Goal: Task Accomplishment & Management: Use online tool/utility

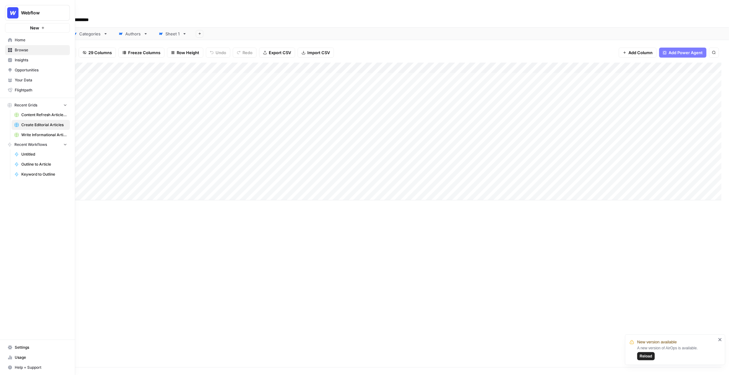
click at [28, 81] on span "Your Data" at bounding box center [41, 80] width 52 height 6
click at [40, 29] on button "New" at bounding box center [37, 27] width 65 height 9
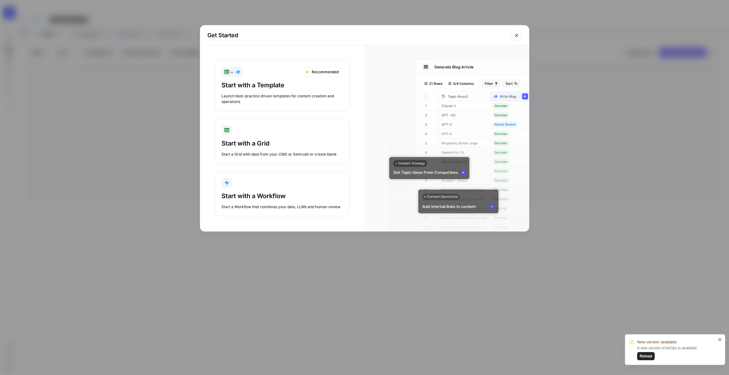
click at [264, 95] on div "Launch best-practice driven templates for content creation and operations" at bounding box center [282, 98] width 121 height 11
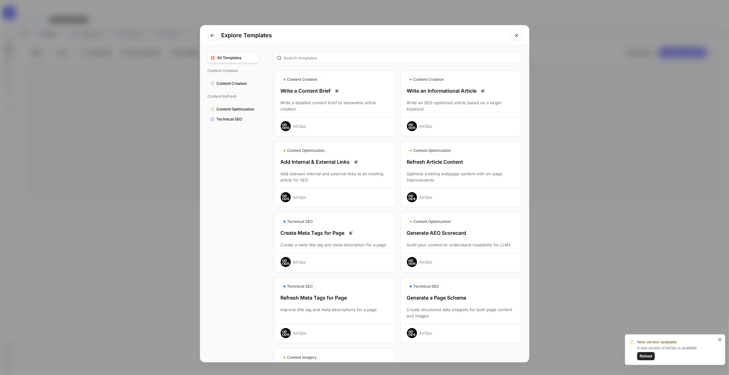
click at [341, 163] on div "Add Internal & External Links" at bounding box center [334, 162] width 121 height 8
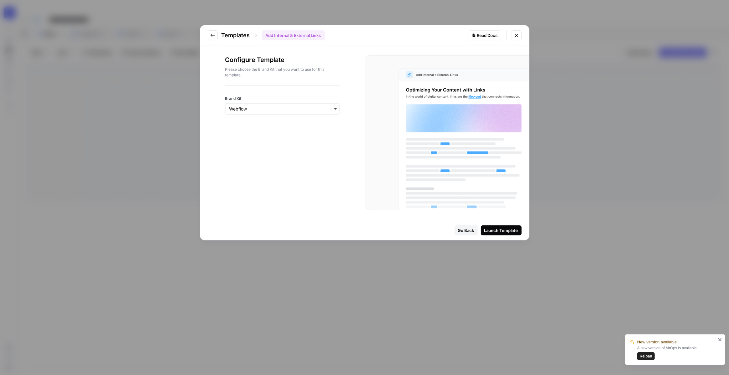
click at [500, 234] on button "Launch Template" at bounding box center [501, 230] width 41 height 10
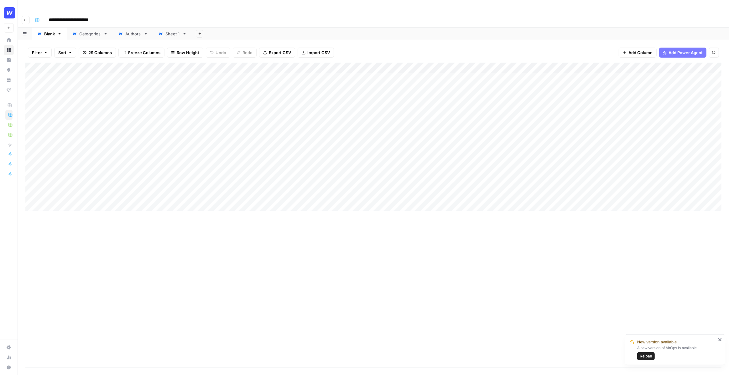
click at [290, 63] on div "Add Column" at bounding box center [373, 137] width 696 height 148
click at [245, 117] on span "Edit Workflow" at bounding box center [259, 117] width 55 height 6
click at [297, 64] on div "Add Column" at bounding box center [373, 137] width 696 height 148
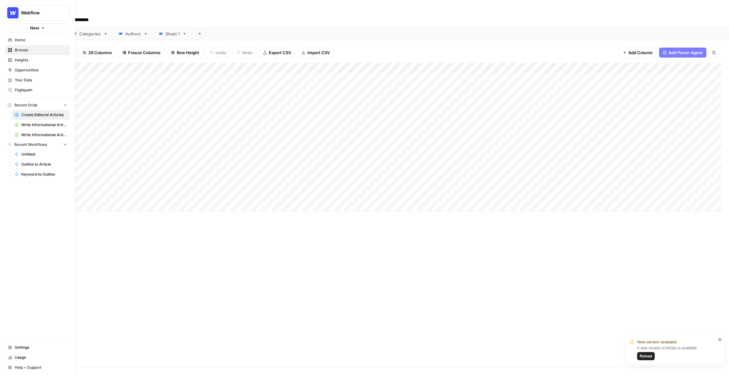
click at [30, 49] on span "Browse" at bounding box center [41, 50] width 52 height 6
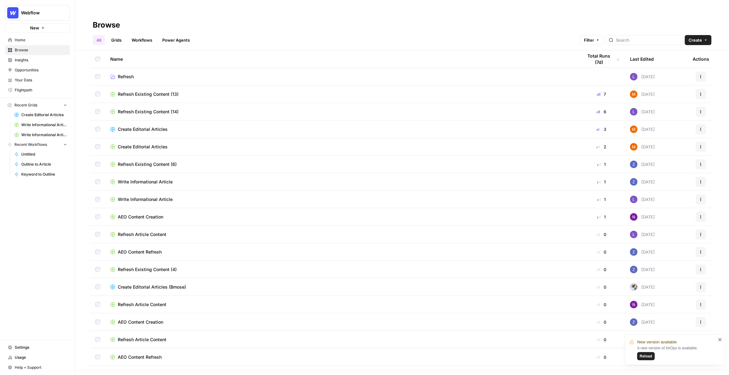
click at [171, 91] on span "Refresh Existing Content (13)" at bounding box center [148, 94] width 61 height 6
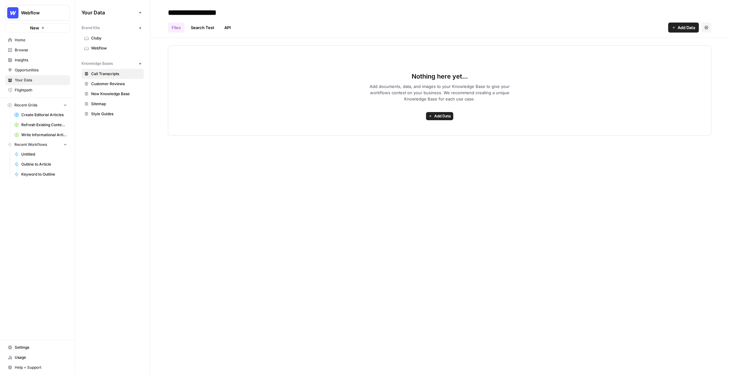
click at [111, 48] on span "Webflow" at bounding box center [116, 48] width 50 height 6
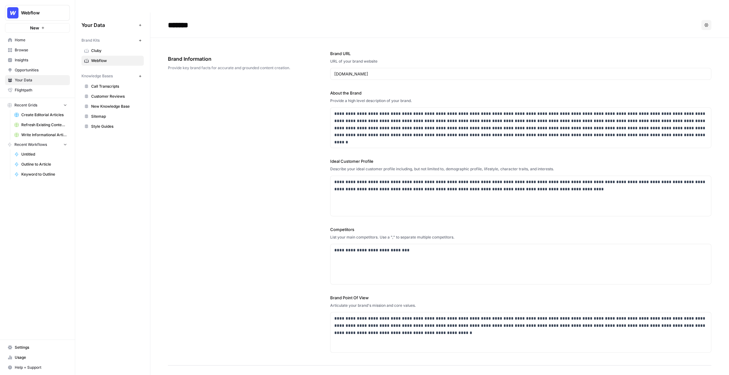
click at [34, 26] on span "New" at bounding box center [34, 28] width 9 height 6
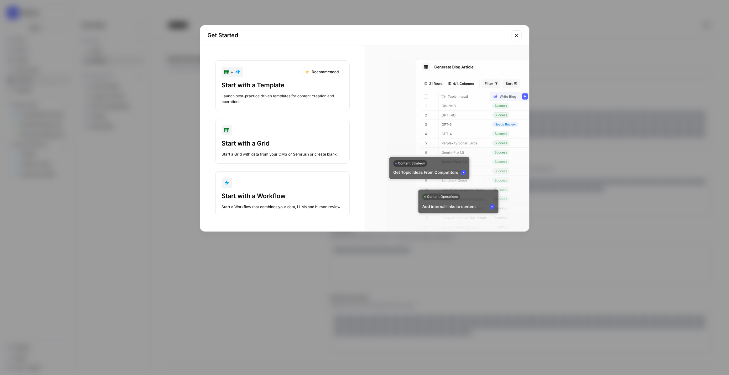
click at [266, 99] on div "Launch best-practice driven templates for content creation and operations" at bounding box center [282, 98] width 121 height 11
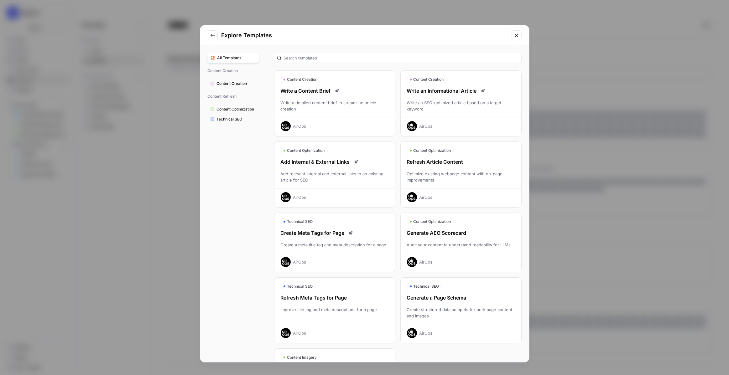
click at [251, 86] on span "Content Creation" at bounding box center [236, 84] width 39 height 6
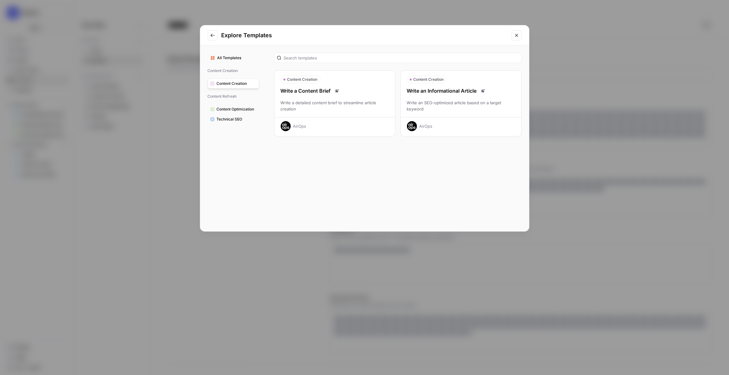
click at [239, 121] on span "Technical SEO" at bounding box center [236, 120] width 39 height 6
click at [234, 111] on span "Content Optimization" at bounding box center [236, 109] width 39 height 6
click at [244, 83] on span "Content Creation" at bounding box center [236, 84] width 39 height 6
click at [515, 38] on button "Close modal" at bounding box center [516, 35] width 10 height 10
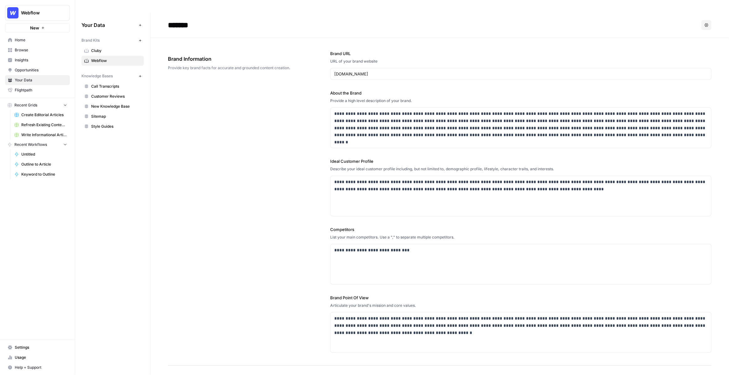
click at [40, 41] on span "Home" at bounding box center [41, 40] width 52 height 6
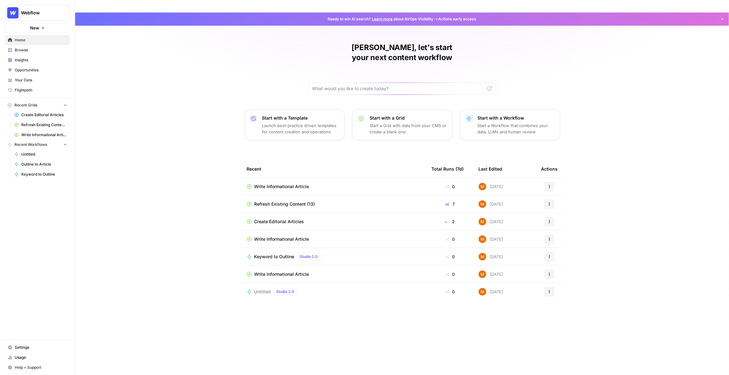
click at [39, 80] on span "Your Data" at bounding box center [41, 80] width 52 height 6
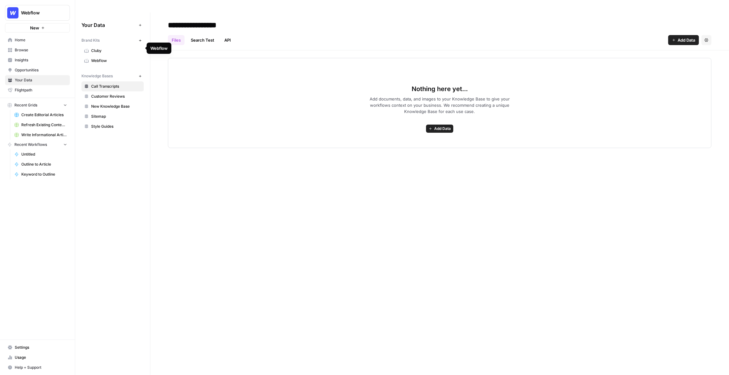
click at [114, 58] on span "Webflow" at bounding box center [116, 61] width 50 height 6
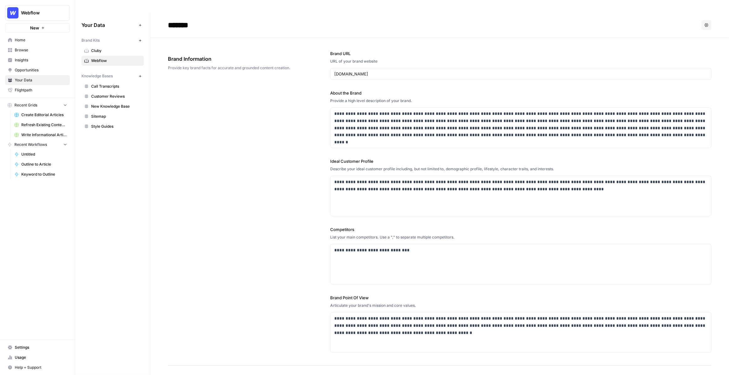
click at [140, 37] on button "New" at bounding box center [140, 41] width 8 height 8
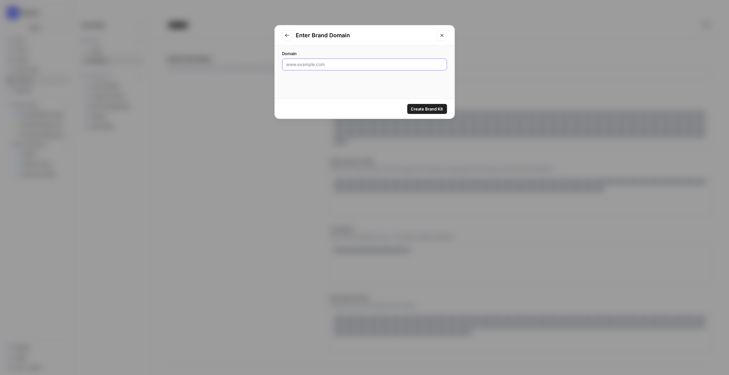
click at [328, 64] on input "Domain" at bounding box center [364, 64] width 157 height 6
type input "t"
click at [440, 33] on icon "Close modal" at bounding box center [441, 35] width 5 height 5
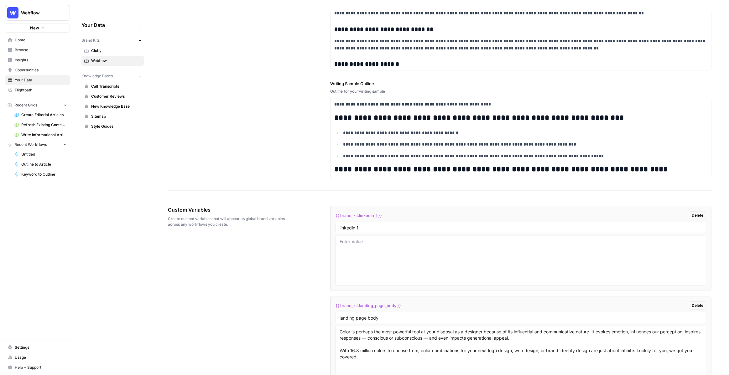
scroll to position [856, 0]
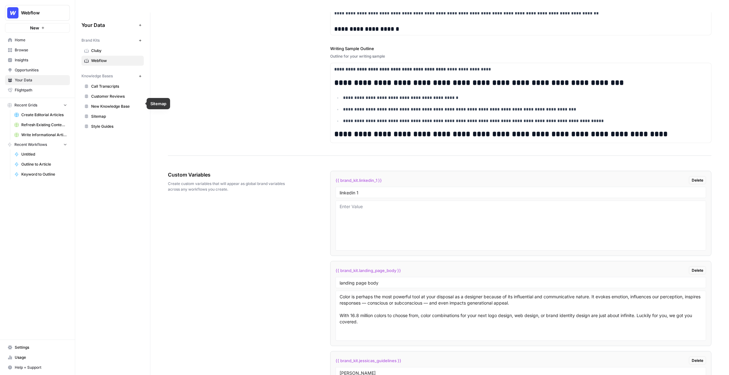
click at [107, 111] on link "Sitemap" at bounding box center [112, 116] width 62 height 10
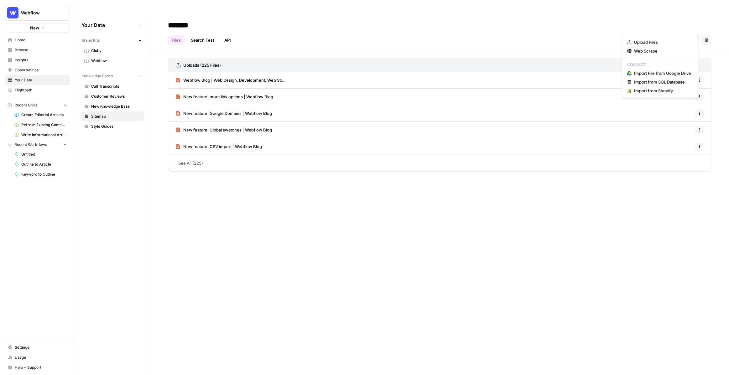
click at [678, 37] on span "Add Data" at bounding box center [686, 40] width 18 height 6
click at [658, 50] on span "Web Scrape" at bounding box center [662, 51] width 57 height 6
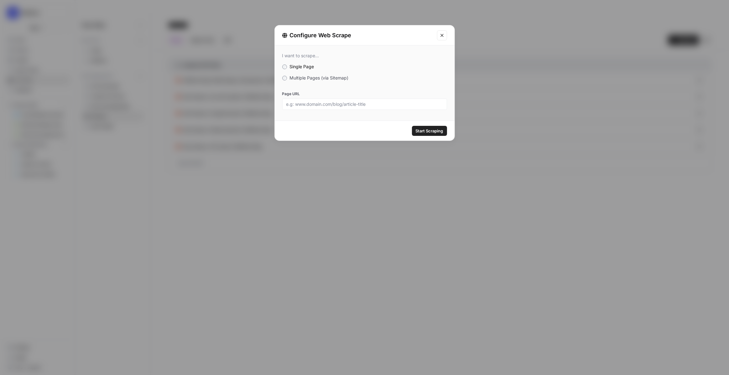
click at [308, 77] on span "Multiple Pages (via Sitemap)" at bounding box center [318, 77] width 59 height 5
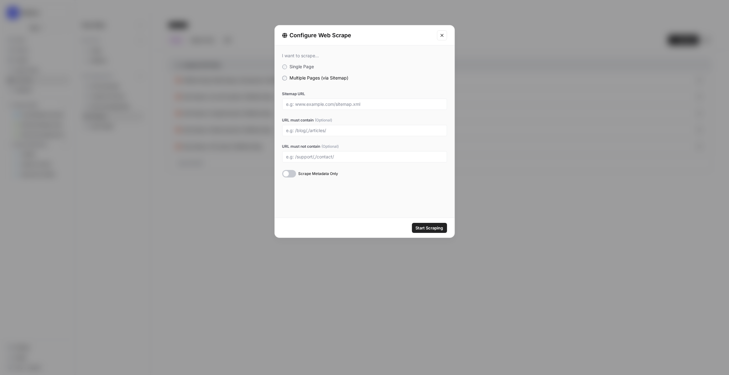
click at [444, 38] on button "Close modal" at bounding box center [442, 35] width 10 height 10
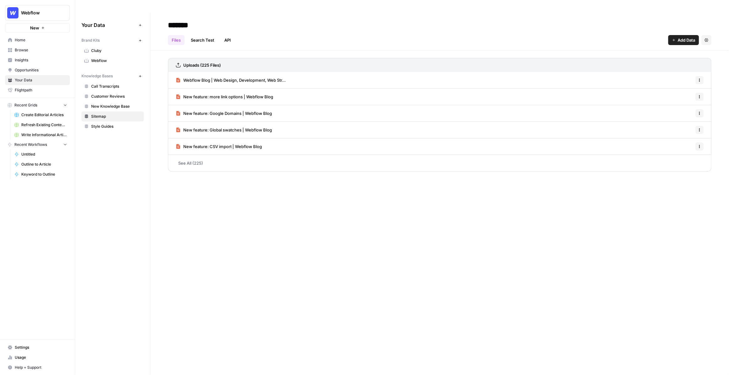
click at [675, 35] on button "Add Data" at bounding box center [683, 40] width 31 height 10
click at [643, 89] on span "Import from Shopify" at bounding box center [662, 91] width 57 height 6
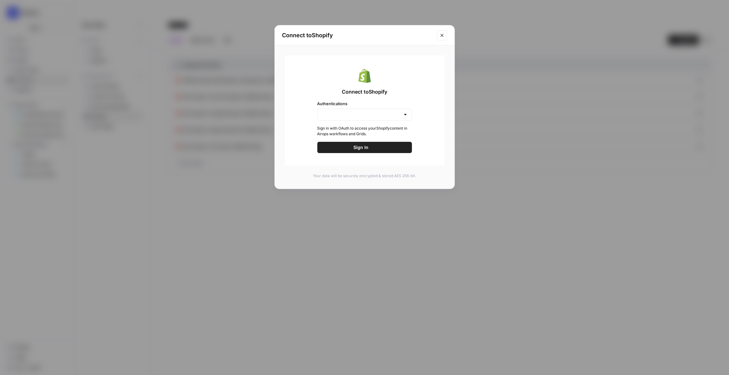
type input "Create New"
click at [385, 113] on input "Authentications" at bounding box center [360, 114] width 79 height 6
type input "Create New"
click at [413, 92] on div "Connect to Shopify Authentications Create New Sign in with OAuth to access your…" at bounding box center [365, 110] width 160 height 110
click at [442, 37] on icon "Close modal" at bounding box center [441, 35] width 5 height 5
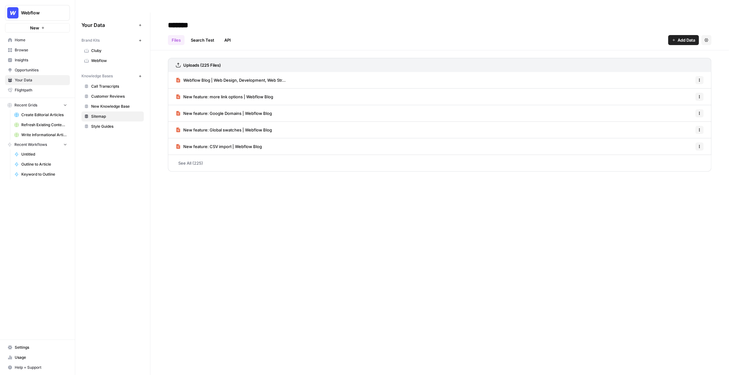
click at [225, 35] on link "API" at bounding box center [227, 40] width 14 height 10
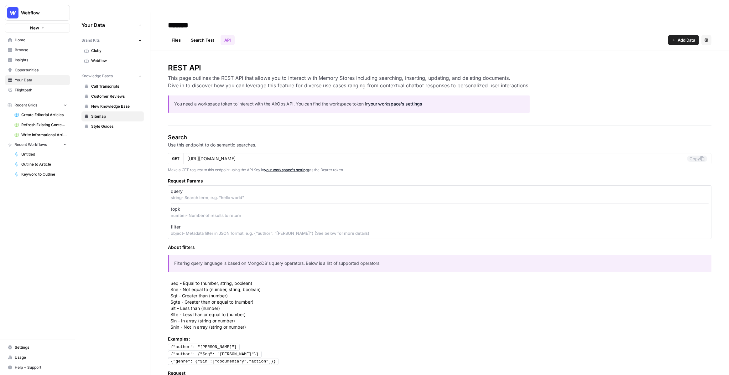
click at [181, 35] on link "Files" at bounding box center [176, 40] width 17 height 10
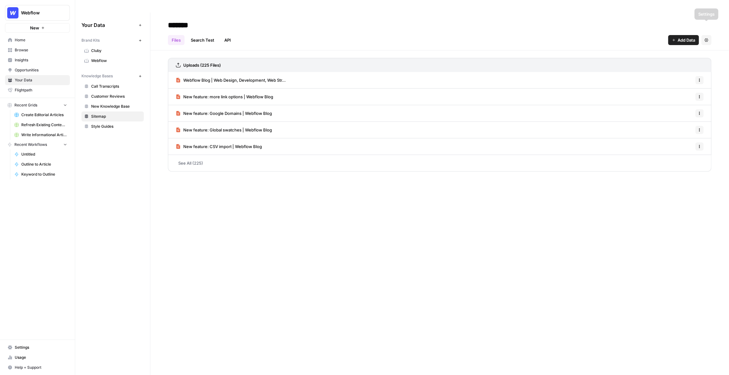
click at [692, 37] on span "Add Data" at bounding box center [686, 40] width 18 height 6
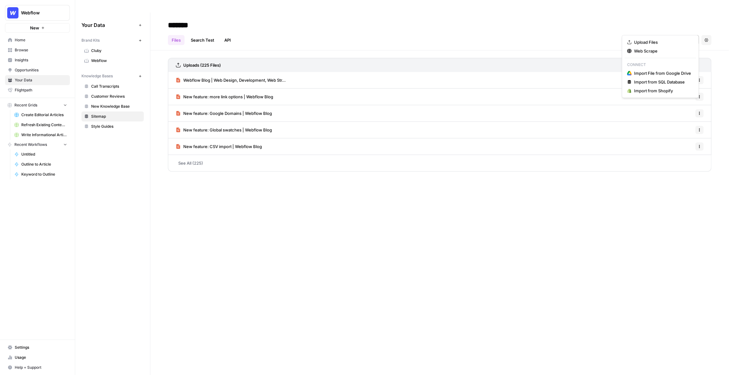
click at [477, 30] on div "Files Search Test API Add Data Settings" at bounding box center [439, 37] width 543 height 15
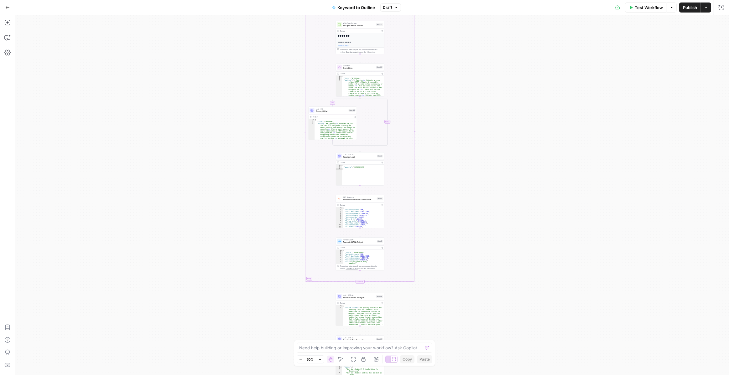
drag, startPoint x: 311, startPoint y: 51, endPoint x: 286, endPoint y: 152, distance: 103.8
click at [285, 154] on div "true false Workflow Set Inputs Inputs LLM · GPT-4o Search Query Step 40 Output …" at bounding box center [372, 195] width 714 height 360
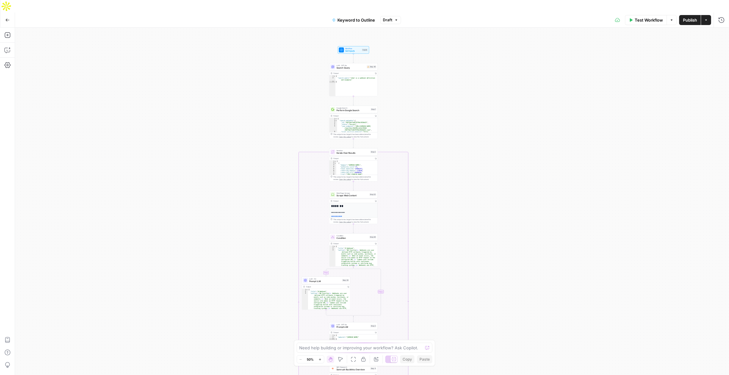
drag, startPoint x: 257, startPoint y: 77, endPoint x: 250, endPoint y: 224, distance: 147.7
click at [250, 224] on div "true false Workflow Set Inputs Inputs LLM · GPT-4o Search Query Step 40 Output …" at bounding box center [372, 208] width 714 height 360
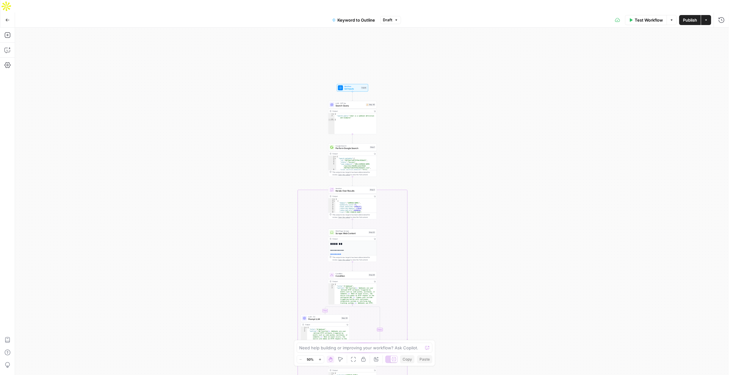
drag, startPoint x: 241, startPoint y: 145, endPoint x: 241, endPoint y: 184, distance: 39.1
click at [241, 184] on div "true false Workflow Set Inputs Inputs LLM · GPT-4o Search Query Step 40 Output …" at bounding box center [372, 208] width 714 height 360
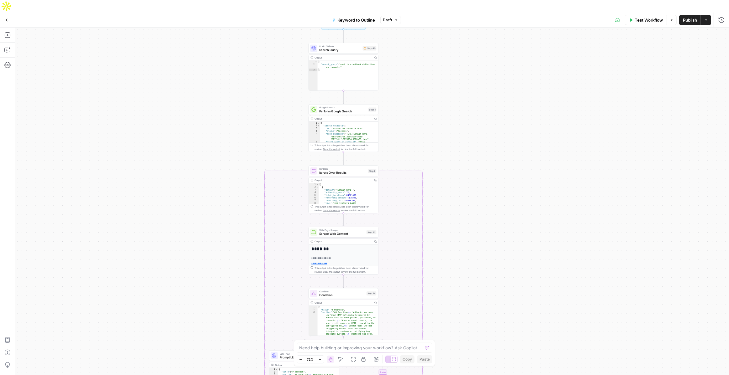
drag, startPoint x: 241, startPoint y: 182, endPoint x: 241, endPoint y: 170, distance: 12.2
click at [241, 170] on div "true false Workflow Set Inputs Inputs LLM · GPT-4o Search Query Step 40 Output …" at bounding box center [372, 208] width 714 height 360
click at [11, 45] on button "Copilot" at bounding box center [8, 50] width 10 height 10
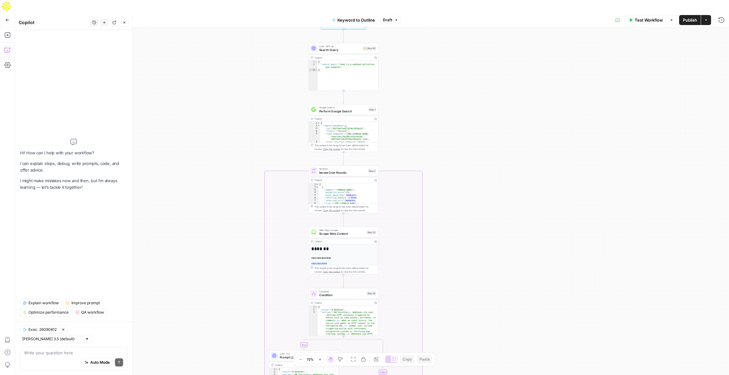
click at [40, 306] on span "Explain workflow" at bounding box center [43, 303] width 30 height 6
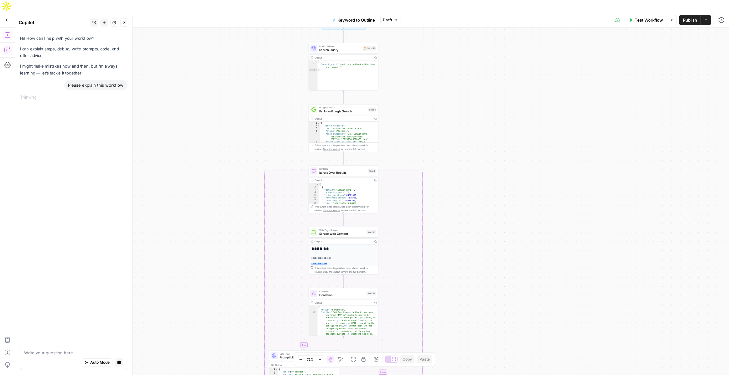
click at [9, 32] on icon "button" at bounding box center [7, 35] width 6 height 6
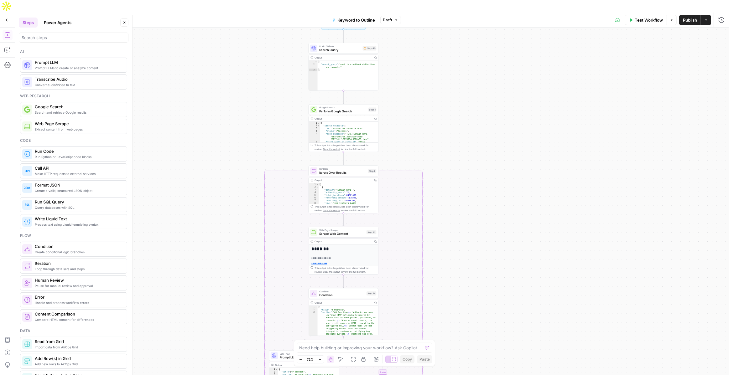
click at [60, 25] on button "Power Agents" at bounding box center [57, 23] width 35 height 10
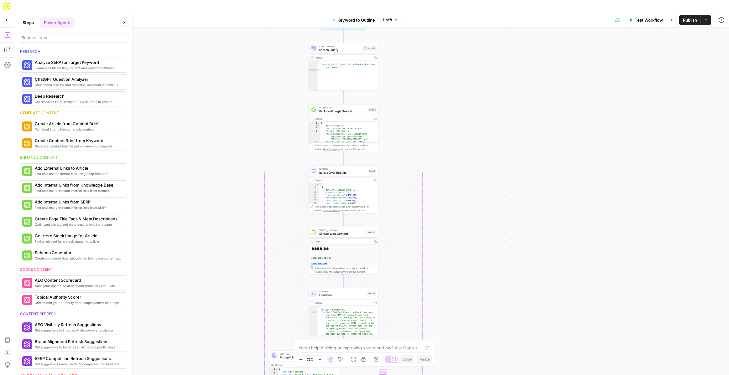
click at [31, 25] on button "Steps" at bounding box center [28, 23] width 19 height 10
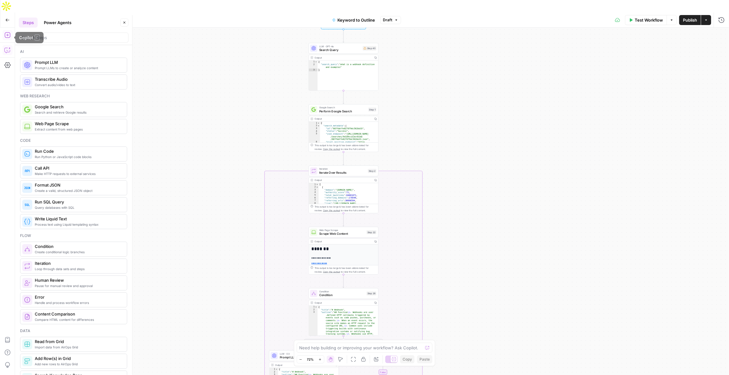
click at [9, 47] on icon "button" at bounding box center [7, 50] width 6 height 6
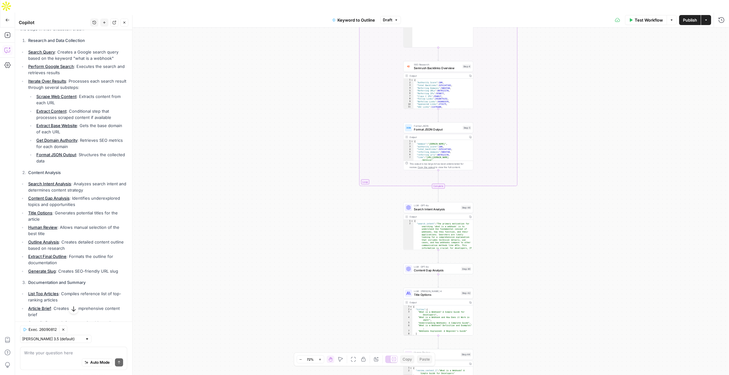
scroll to position [41, 0]
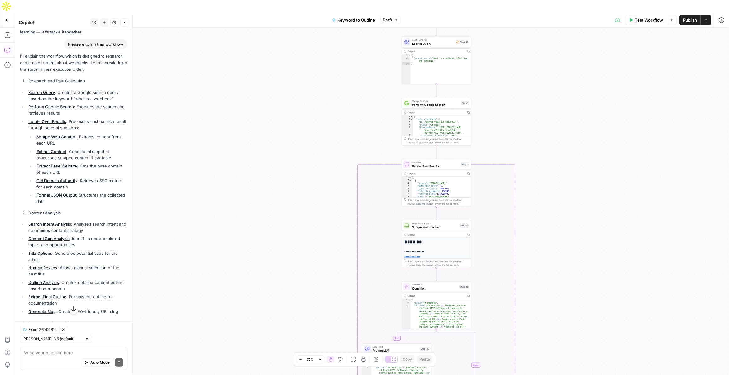
drag, startPoint x: 224, startPoint y: 158, endPoint x: 221, endPoint y: 108, distance: 50.2
click at [221, 108] on div "true false Workflow Set Inputs Inputs LLM · GPT-4o Search Query Step 40 Output …" at bounding box center [372, 208] width 714 height 360
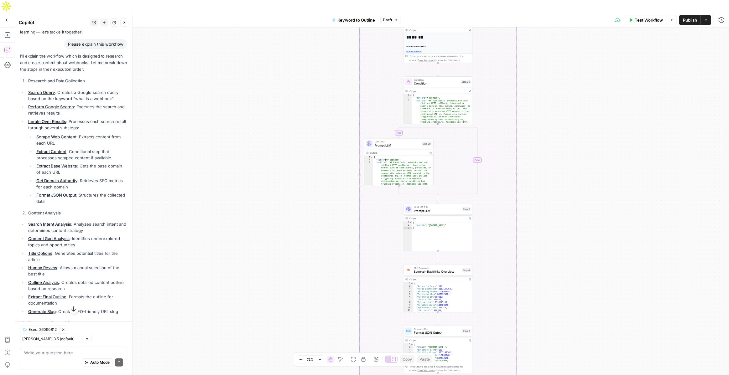
scroll to position [72, 0]
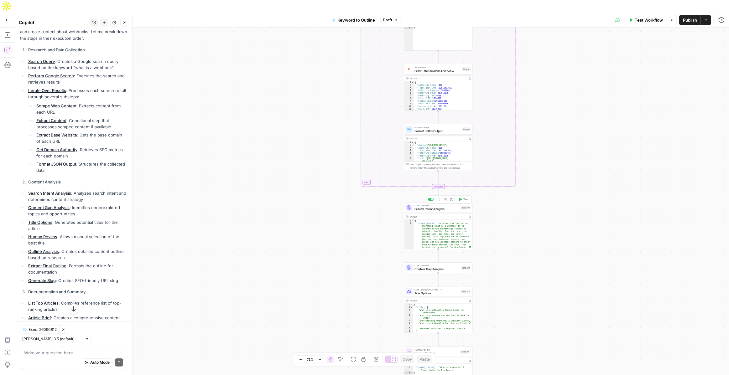
click at [450, 207] on span "Search Intent Analysis" at bounding box center [436, 209] width 44 height 4
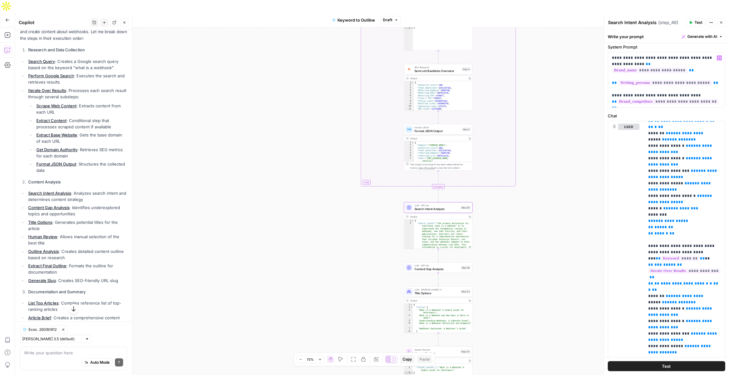
scroll to position [0, 0]
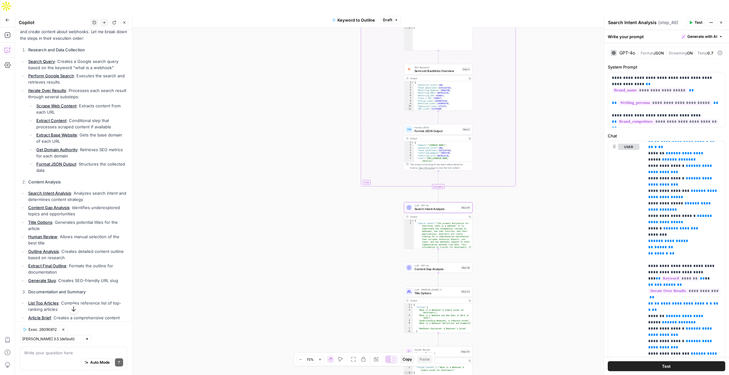
click at [621, 52] on div "GPT-4o" at bounding box center [627, 53] width 16 height 4
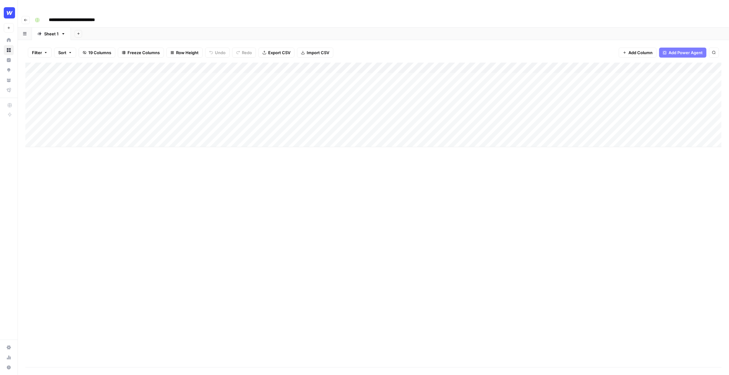
click at [65, 70] on div "Add Column" at bounding box center [373, 105] width 696 height 85
click at [80, 76] on div "Add Column" at bounding box center [373, 105] width 696 height 85
click at [75, 87] on div "Add Column" at bounding box center [373, 105] width 696 height 85
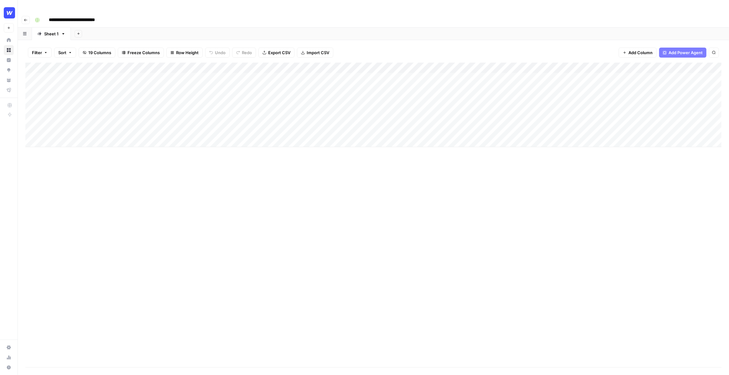
click at [75, 87] on div "Add Column" at bounding box center [373, 105] width 696 height 85
click at [73, 94] on div "Add Column" at bounding box center [373, 105] width 696 height 85
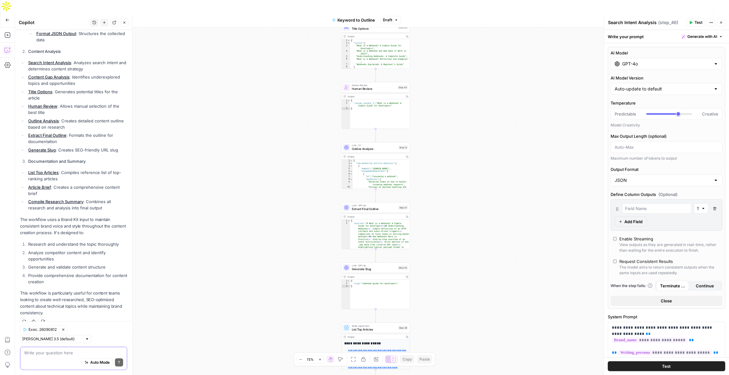
click at [57, 355] on textarea at bounding box center [73, 353] width 99 height 6
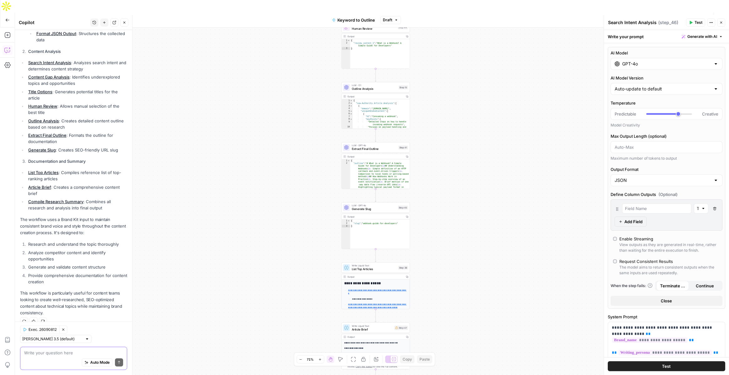
click at [62, 353] on textarea at bounding box center [73, 353] width 99 height 6
paste textarea ""When you're pulling in from Shopify, are you just connecting the store or is i…"
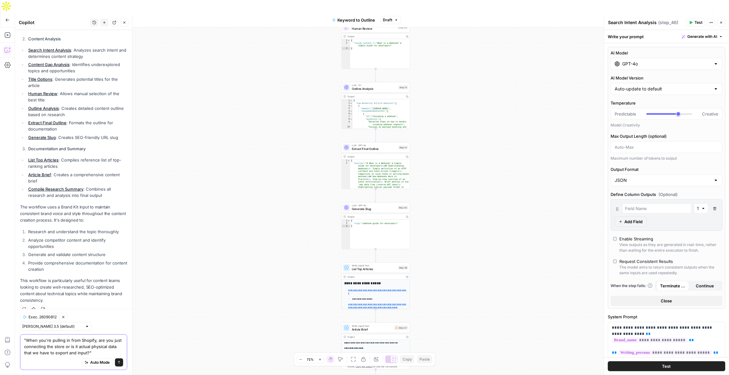
type textarea ""When you're pulling in from Shopify, are you just connecting the store or is i…"
click at [119, 364] on icon "submit" at bounding box center [119, 362] width 3 height 3
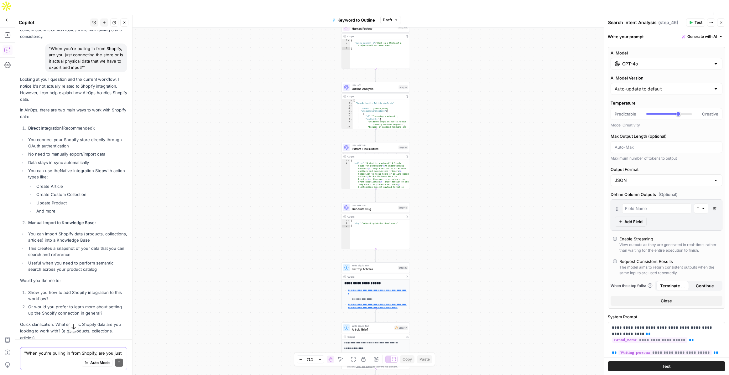
scroll to position [497, 0]
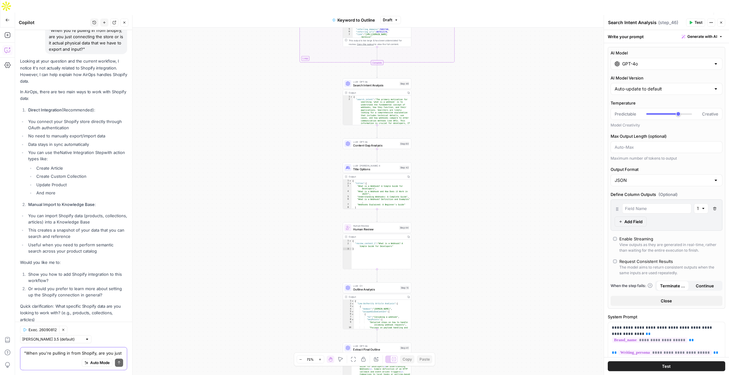
click at [6, 14] on button "Go Back" at bounding box center [7, 19] width 11 height 11
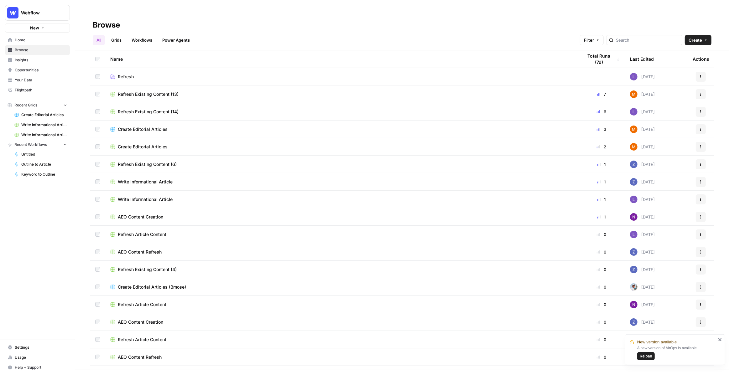
click at [54, 13] on span "Webflow" at bounding box center [40, 13] width 38 height 6
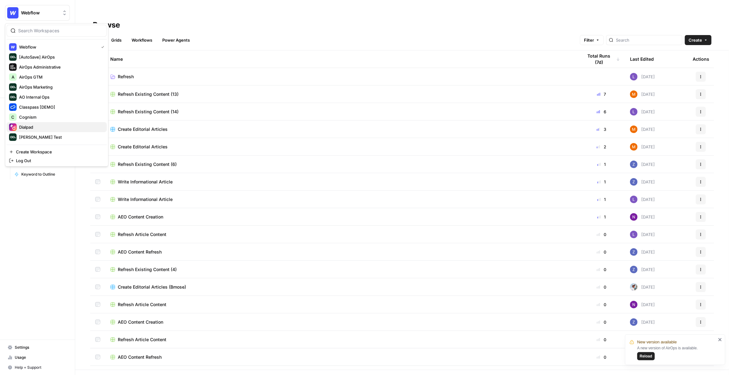
scroll to position [50, 0]
click at [34, 118] on span "NinjaOne" at bounding box center [60, 117] width 83 height 6
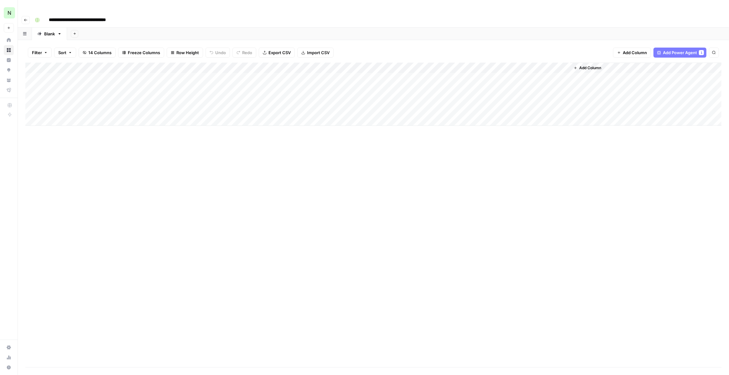
click at [175, 65] on div "Add Column" at bounding box center [373, 94] width 696 height 63
click at [175, 76] on div "Add Column" at bounding box center [373, 94] width 696 height 63
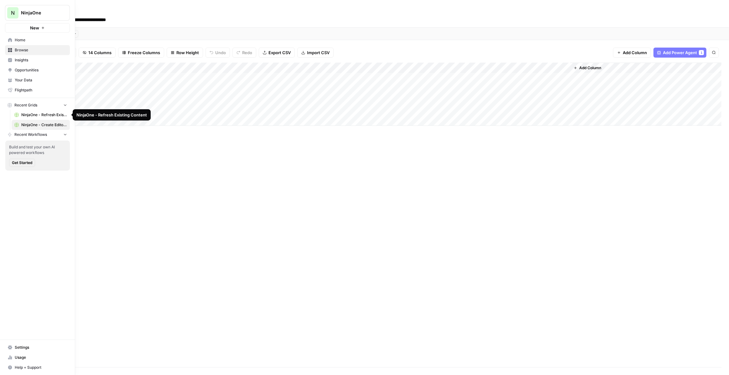
click at [32, 114] on span "NinjaOne - Refresh Existing Content" at bounding box center [44, 115] width 46 height 6
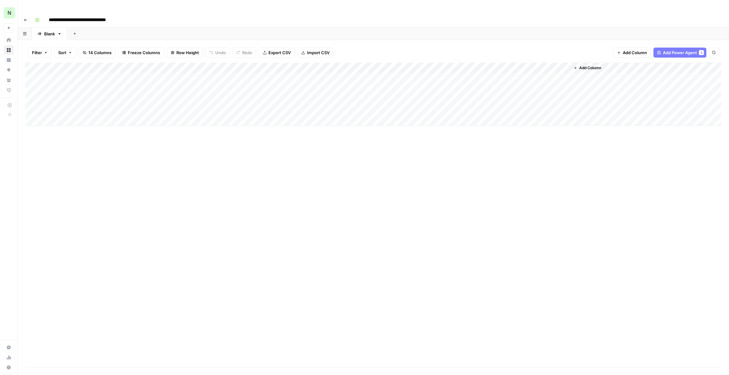
click at [319, 64] on div "Add Column" at bounding box center [373, 94] width 696 height 63
click at [152, 150] on div "Add Column" at bounding box center [373, 215] width 696 height 305
click at [218, 75] on div "Add Column" at bounding box center [373, 94] width 696 height 63
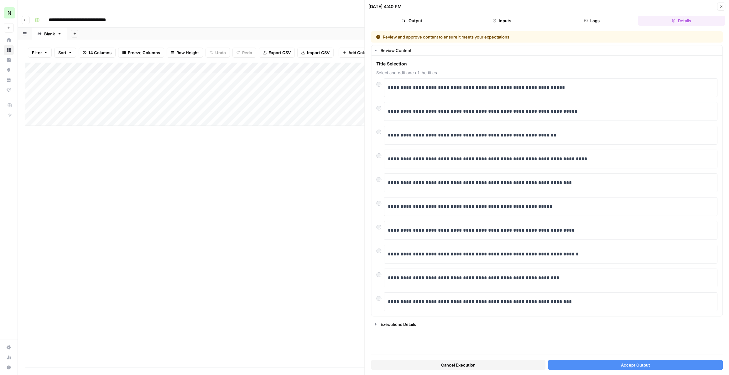
click at [630, 366] on span "Accept Output" at bounding box center [635, 365] width 29 height 6
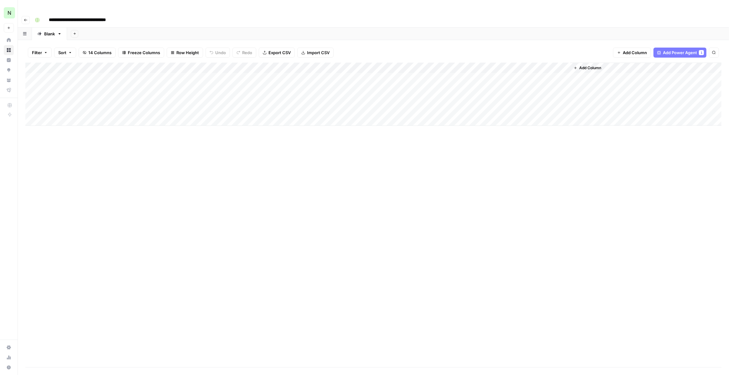
click at [324, 76] on div "Add Column" at bounding box center [373, 94] width 696 height 63
click at [325, 76] on div "Add Column" at bounding box center [373, 94] width 696 height 63
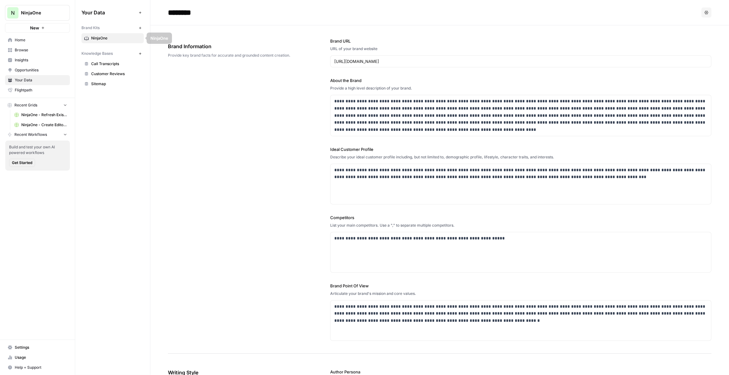
click at [137, 28] on button "New" at bounding box center [140, 28] width 8 height 8
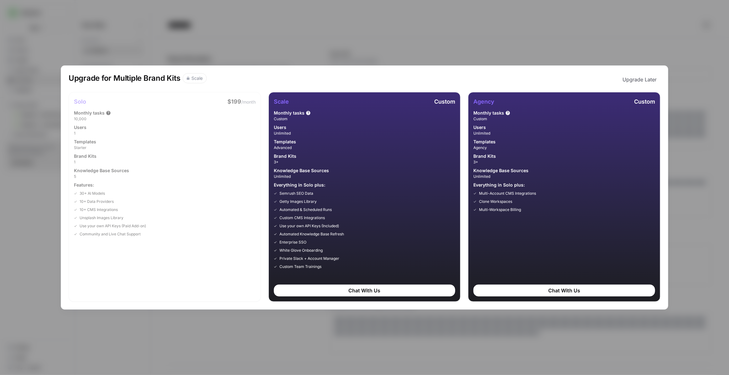
click at [139, 39] on div "Upgrade for Multiple Brand Kits Scale Upgrade Later Solo $199 /month Monthly ta…" at bounding box center [364, 187] width 729 height 375
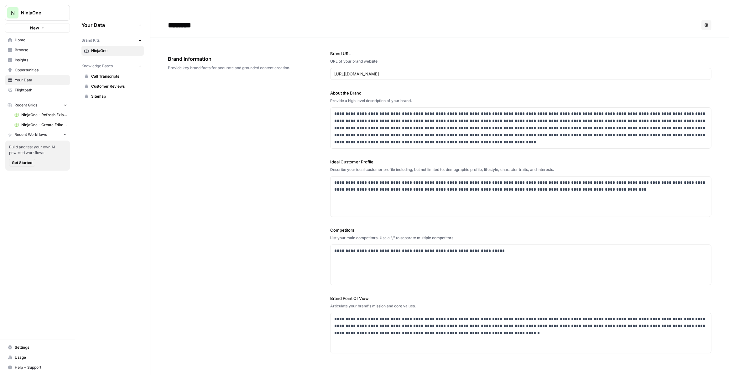
click at [139, 39] on icon "button" at bounding box center [139, 40] width 3 height 3
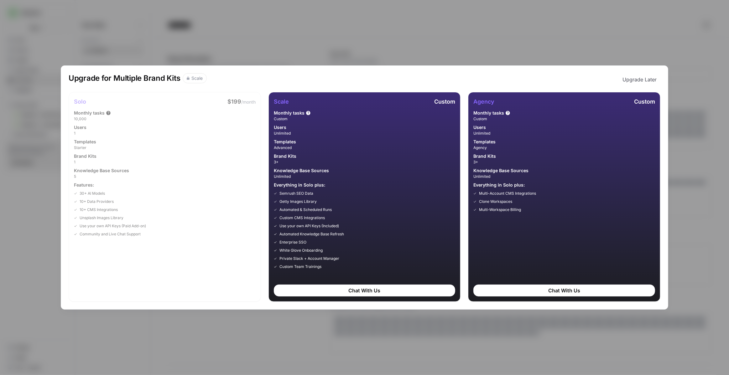
click at [203, 27] on div "Upgrade for Multiple Brand Kits Scale Upgrade Later Solo $199 /month Monthly ta…" at bounding box center [364, 187] width 729 height 375
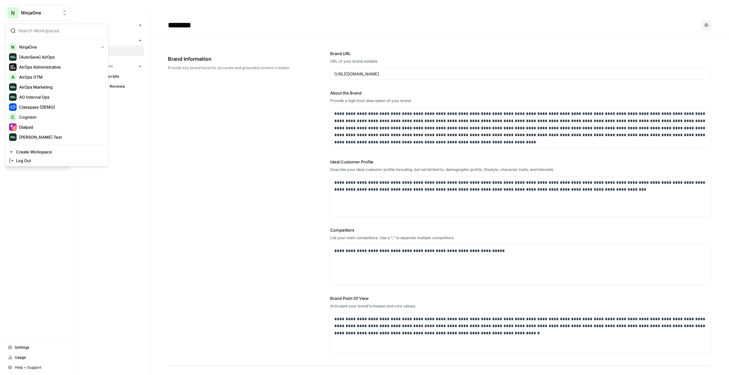
click at [39, 15] on span "NinjaOne" at bounding box center [40, 13] width 38 height 6
click at [40, 140] on span "Webflow" at bounding box center [60, 137] width 83 height 6
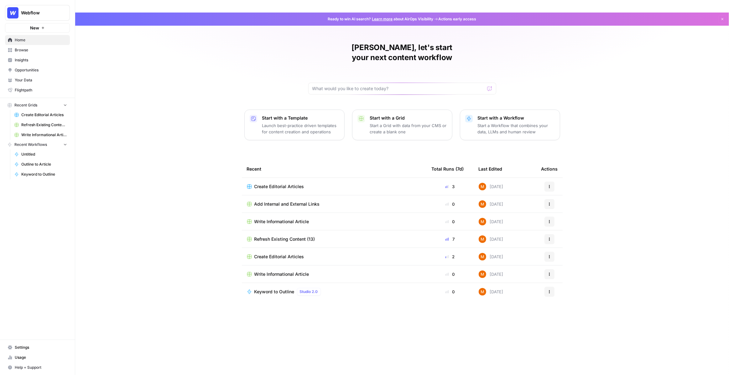
click at [37, 79] on span "Your Data" at bounding box center [41, 80] width 52 height 6
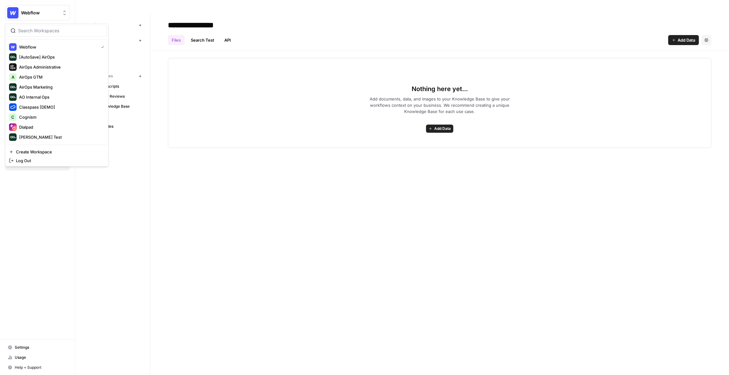
click at [40, 13] on span "Webflow" at bounding box center [40, 13] width 38 height 6
click at [42, 116] on span "NinjaOne" at bounding box center [60, 117] width 83 height 6
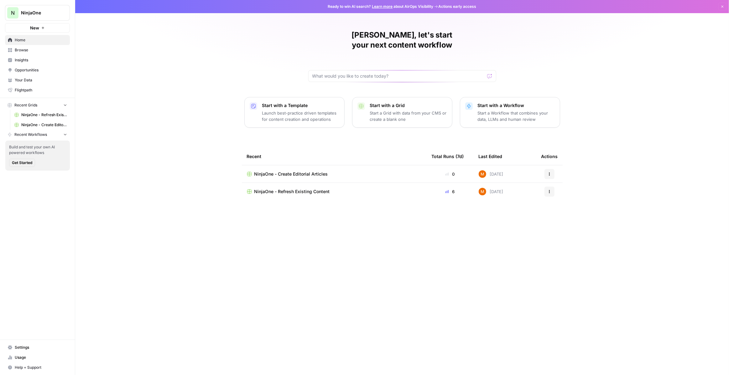
click at [39, 79] on span "Your Data" at bounding box center [41, 80] width 52 height 6
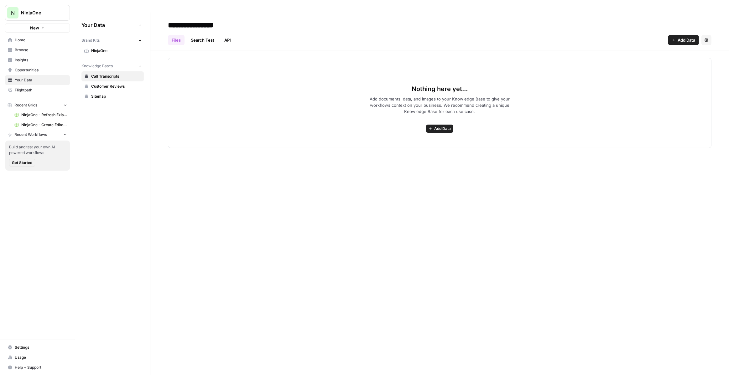
click at [141, 65] on icon "button" at bounding box center [139, 66] width 3 height 3
click at [134, 94] on span "New Knowledge Base" at bounding box center [116, 97] width 50 height 6
click at [209, 19] on input "**********" at bounding box center [215, 25] width 100 height 13
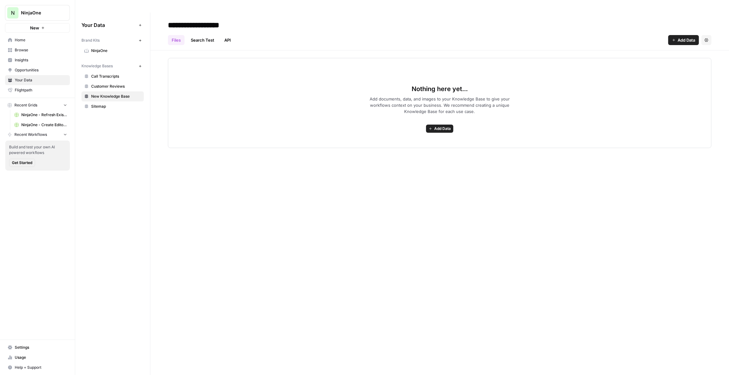
click at [209, 19] on input "**********" at bounding box center [215, 25] width 100 height 13
type input "**********"
click at [132, 133] on div "Your Data Add Data Brand Kits New NinjaOne Knowledge Bases New Call Transcripts…" at bounding box center [112, 200] width 75 height 375
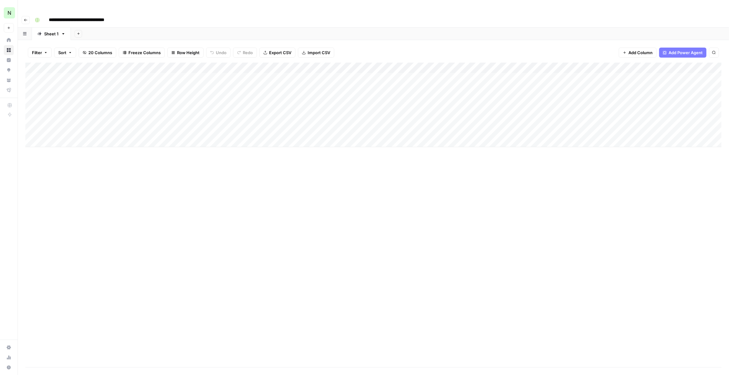
click at [81, 64] on div "Add Column" at bounding box center [373, 105] width 696 height 85
click at [80, 76] on div "Add Column" at bounding box center [373, 105] width 696 height 85
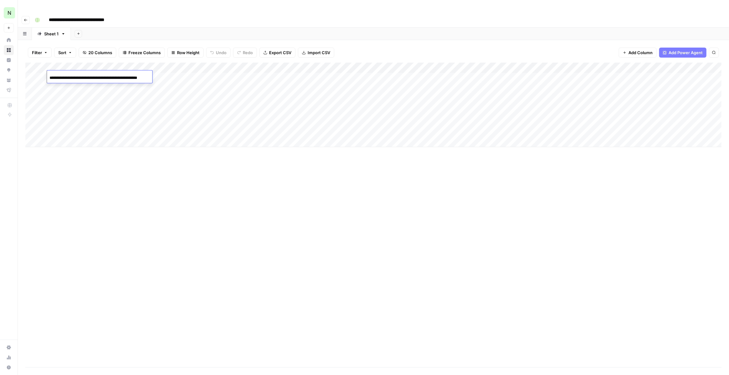
scroll to position [0, 27]
click at [148, 65] on div "Add Column" at bounding box center [373, 105] width 696 height 85
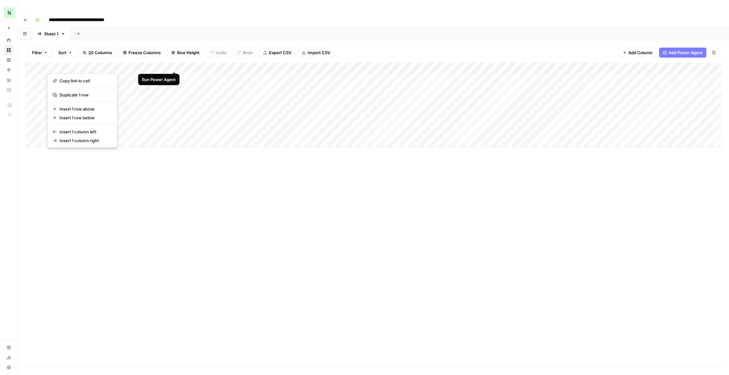
click at [174, 64] on div "Add Column" at bounding box center [373, 105] width 696 height 85
click at [368, 66] on div "Add Column" at bounding box center [373, 105] width 696 height 85
click at [317, 66] on div "Add Column" at bounding box center [373, 105] width 696 height 85
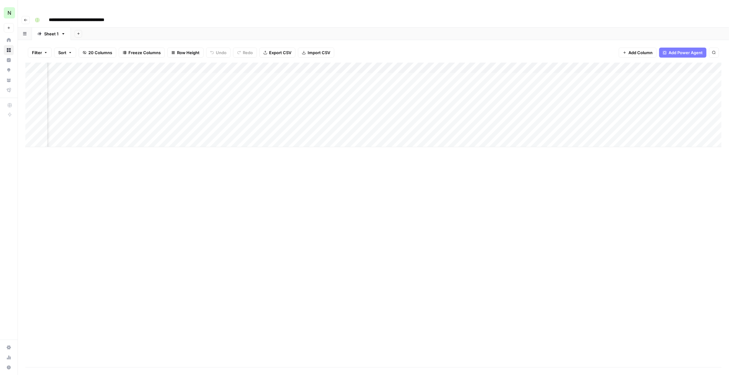
scroll to position [0, 406]
click at [420, 67] on div "Add Column" at bounding box center [373, 105] width 696 height 85
click at [331, 65] on div "Add Column" at bounding box center [373, 105] width 696 height 85
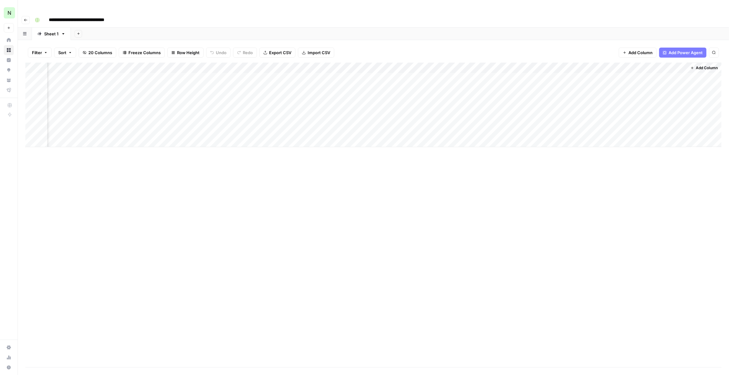
click at [561, 63] on div "Add Column" at bounding box center [373, 105] width 696 height 85
click at [526, 117] on span "Fork Power Agent" at bounding box center [519, 117] width 55 height 6
click at [80, 75] on div "Add Column" at bounding box center [373, 105] width 696 height 85
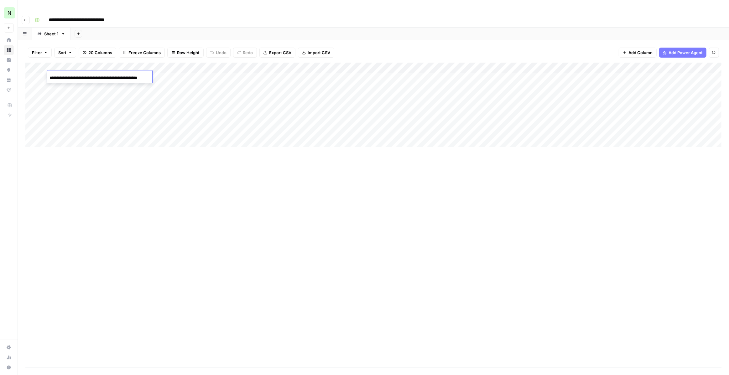
scroll to position [0, 27]
click at [77, 86] on div "Add Column" at bounding box center [373, 105] width 696 height 85
click at [77, 94] on div "Add Column" at bounding box center [373, 105] width 696 height 85
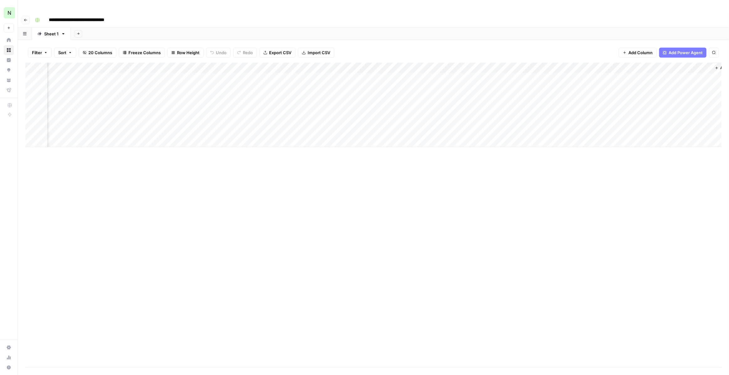
scroll to position [0, 782]
click at [362, 65] on div "Add Column" at bounding box center [373, 105] width 696 height 85
drag, startPoint x: 497, startPoint y: 56, endPoint x: 533, endPoint y: 57, distance: 36.3
click at [533, 63] on div "Add Column" at bounding box center [373, 105] width 696 height 85
drag, startPoint x: 531, startPoint y: 54, endPoint x: 335, endPoint y: 58, distance: 196.1
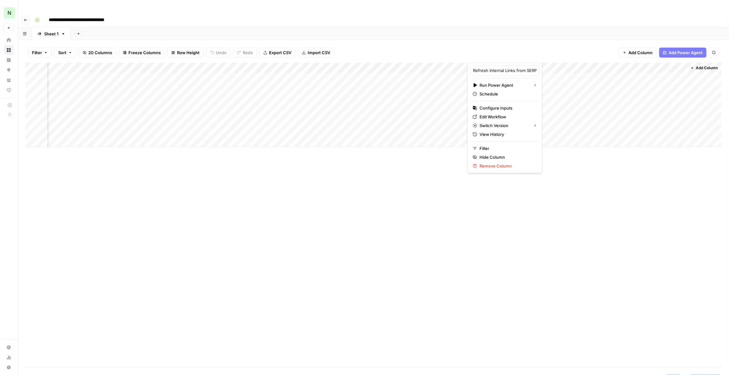
click at [334, 58] on body "**********" at bounding box center [364, 187] width 729 height 375
click at [482, 43] on div "Filter Sort 20 Columns Freeze Columns Row Height Undo Redo Export CSV Import CS…" at bounding box center [373, 53] width 696 height 20
drag, startPoint x: 487, startPoint y: 56, endPoint x: 331, endPoint y: 58, distance: 156.6
click at [331, 63] on div "Add Column" at bounding box center [373, 105] width 696 height 85
drag, startPoint x: 591, startPoint y: 56, endPoint x: 459, endPoint y: 58, distance: 131.2
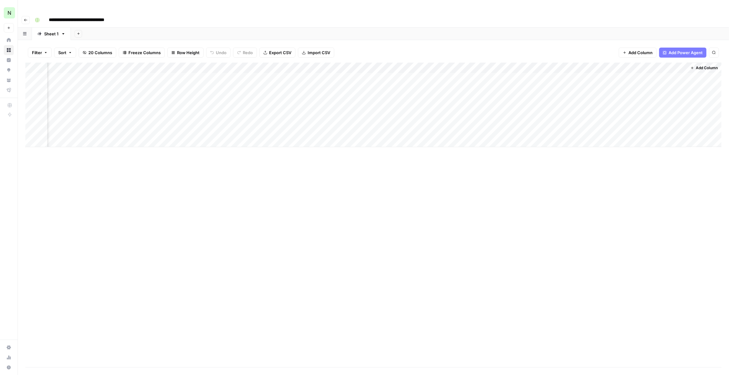
click at [459, 63] on div "Add Column" at bounding box center [373, 105] width 696 height 85
drag, startPoint x: 654, startPoint y: 55, endPoint x: 504, endPoint y: 58, distance: 150.7
click at [504, 63] on div "Add Column" at bounding box center [373, 105] width 696 height 85
click at [520, 43] on div "Filter Sort 20 Columns Freeze Columns Row Height Undo Redo Export CSV Import CS…" at bounding box center [373, 53] width 696 height 20
click at [545, 43] on div "Filter Sort 20 Columns Freeze Columns Row Height Undo Redo Export CSV Import CS…" at bounding box center [373, 53] width 696 height 20
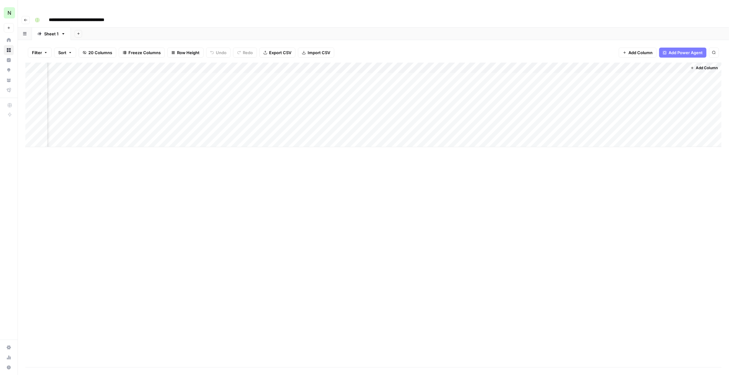
click at [408, 63] on div "Add Column" at bounding box center [373, 105] width 696 height 85
click at [346, 115] on span "Edit Workflow" at bounding box center [353, 117] width 55 height 6
click at [410, 158] on div "Add Column" at bounding box center [373, 215] width 696 height 305
click at [380, 43] on div "Filter Sort 20 Columns Freeze Columns Row Height Undo Redo Export CSV Import CS…" at bounding box center [373, 53] width 696 height 20
click at [407, 63] on div "Add Column" at bounding box center [373, 105] width 696 height 85
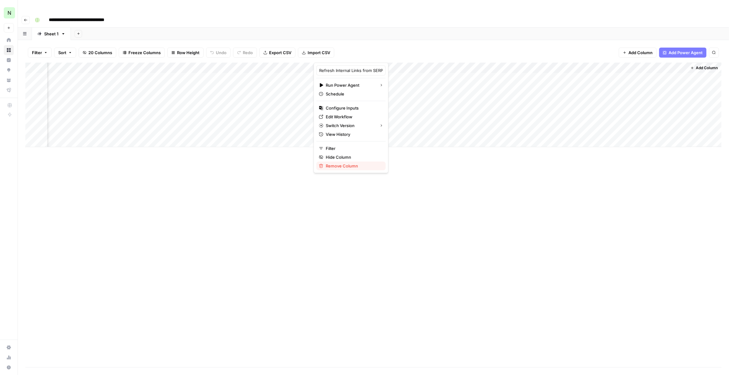
click at [350, 168] on span "Remove Column" at bounding box center [353, 166] width 55 height 6
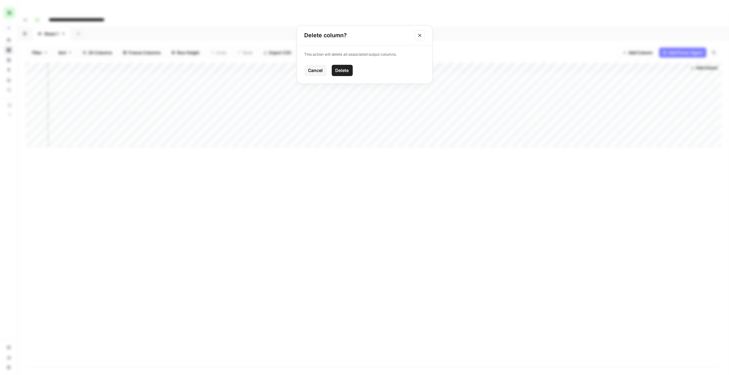
click at [350, 73] on button "Delete" at bounding box center [342, 70] width 21 height 11
click at [615, 64] on div "Add Column" at bounding box center [373, 105] width 696 height 85
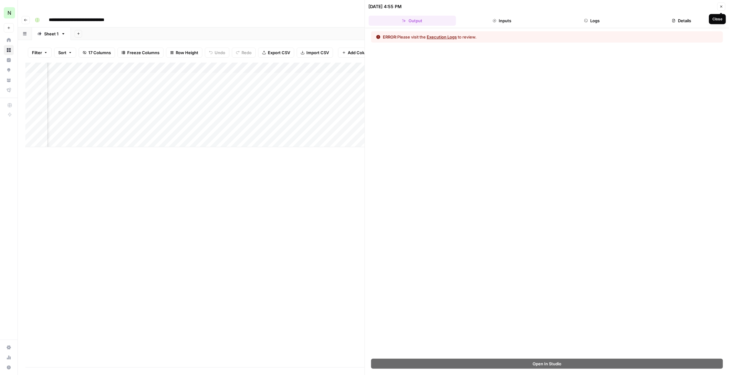
click at [718, 6] on button "Close" at bounding box center [721, 7] width 8 height 8
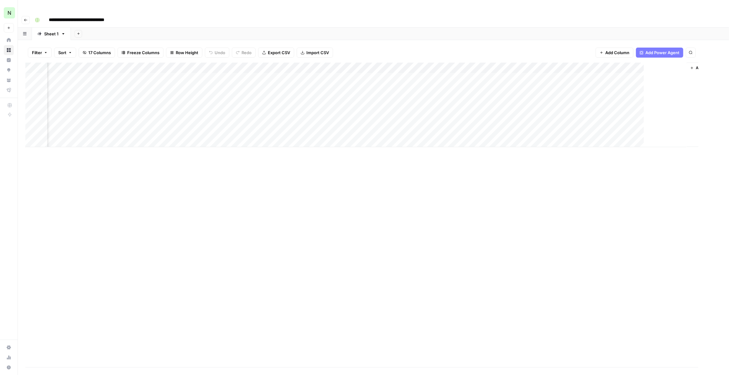
scroll to position [0, 556]
click at [430, 65] on div "Add Column" at bounding box center [373, 105] width 696 height 85
click at [624, 66] on div "Add Column" at bounding box center [373, 105] width 696 height 85
click at [617, 63] on div "Add Column" at bounding box center [373, 105] width 696 height 85
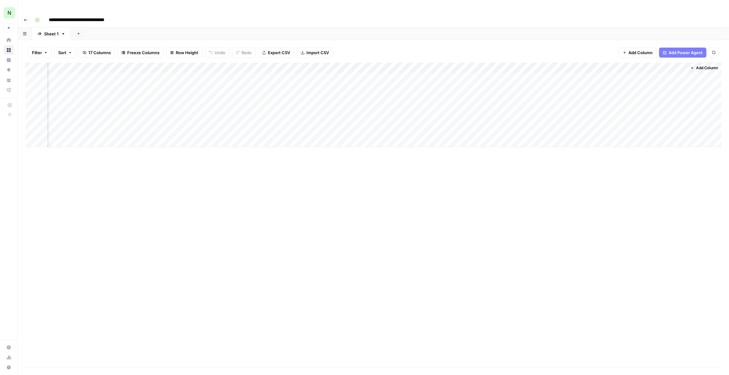
click at [469, 161] on div "Add Column" at bounding box center [373, 215] width 696 height 305
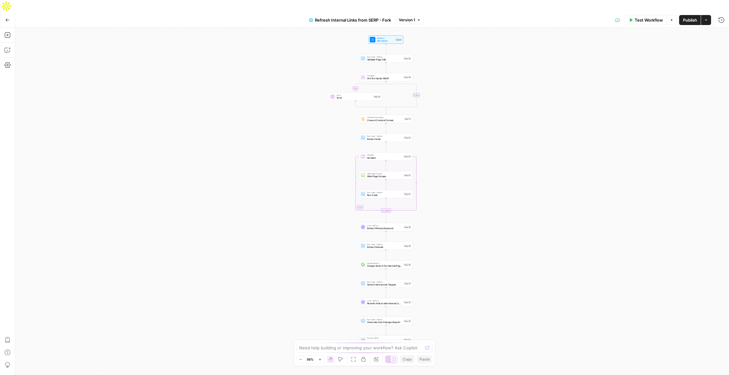
drag, startPoint x: 441, startPoint y: 100, endPoint x: 440, endPoint y: 91, distance: 8.5
click at [440, 91] on div "true false Workflow Set Inputs Inputs Run Code · Python Validate Page URL Step …" at bounding box center [372, 208] width 714 height 360
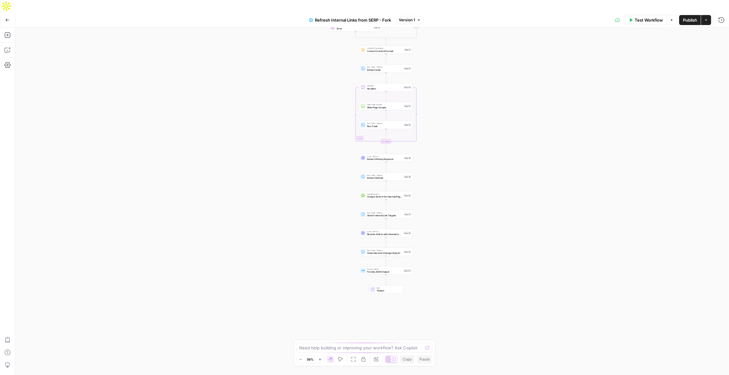
drag, startPoint x: 427, startPoint y: 142, endPoint x: 427, endPoint y: 73, distance: 69.2
click at [427, 73] on div "true false Workflow Set Inputs Inputs Run Code · Python Validate Page URL Step …" at bounding box center [372, 208] width 714 height 360
click at [8, 32] on icon "button" at bounding box center [7, 35] width 6 height 6
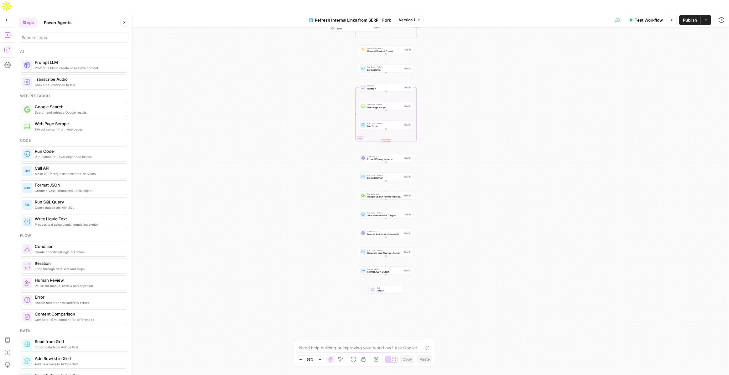
click at [7, 47] on icon "button" at bounding box center [7, 50] width 6 height 6
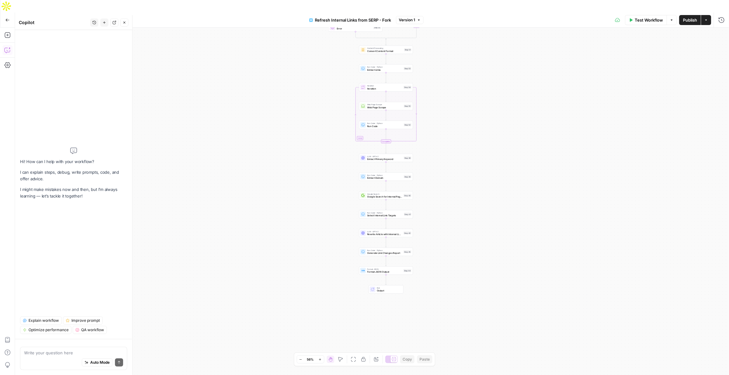
type textarea "w"
click at [49, 317] on button "Explain workflow" at bounding box center [41, 321] width 42 height 8
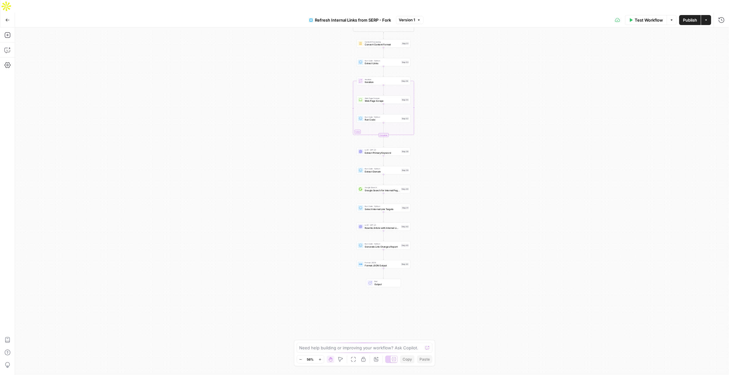
drag, startPoint x: 277, startPoint y: 146, endPoint x: 272, endPoint y: 64, distance: 81.6
click at [272, 64] on div "true false Workflow Set Inputs Inputs Run Code · Python Validate Page URL Step …" at bounding box center [372, 208] width 714 height 360
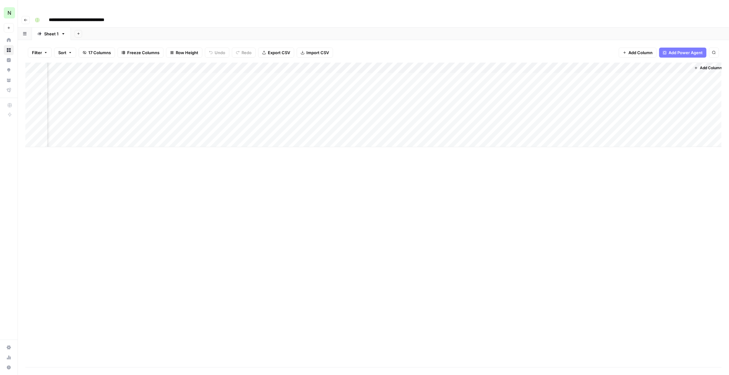
scroll to position [0, 563]
click at [618, 63] on div "Add Column" at bounding box center [373, 105] width 696 height 85
click at [571, 106] on span "Configure Inputs" at bounding box center [572, 108] width 55 height 6
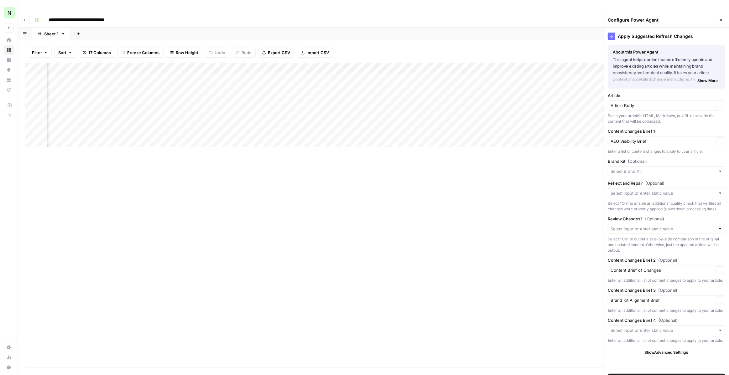
type input "NinjaOne"
click at [655, 328] on input "Content Changes Brief 4 (Optional)" at bounding box center [662, 331] width 105 height 6
click at [628, 344] on div "Apply Suggested Refresh Changes About this Power Agent This agent helps content…" at bounding box center [666, 208] width 125 height 360
click at [646, 190] on input "Reflect and Repair (Optional)" at bounding box center [662, 193] width 105 height 6
click at [665, 168] on input "Brand Kit (Optional)" at bounding box center [661, 171] width 103 height 6
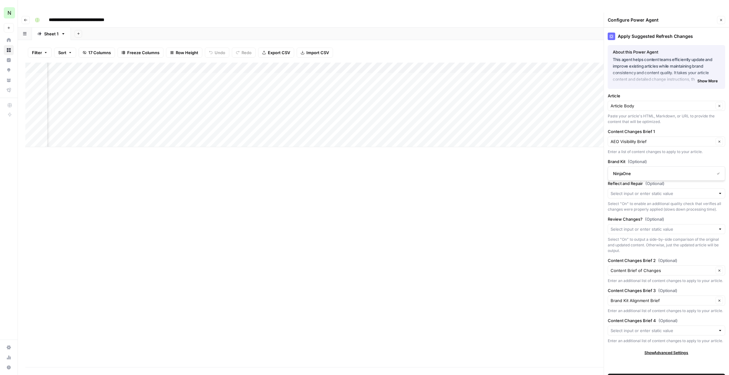
type input "NinjaOne"
click at [666, 158] on label "Brand Kit (Optional)" at bounding box center [666, 161] width 117 height 6
click at [666, 168] on input "NinjaOne" at bounding box center [661, 171] width 103 height 6
type input "NinjaOne"
click at [654, 186] on div "Reflect and Repair (Optional) Select "On" to enable an additional quality check…" at bounding box center [666, 196] width 117 height 32
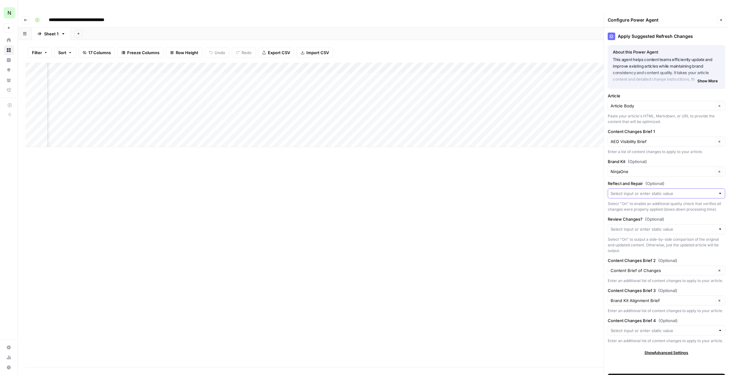
click at [655, 190] on input "Reflect and Repair (Optional)" at bounding box center [662, 193] width 105 height 6
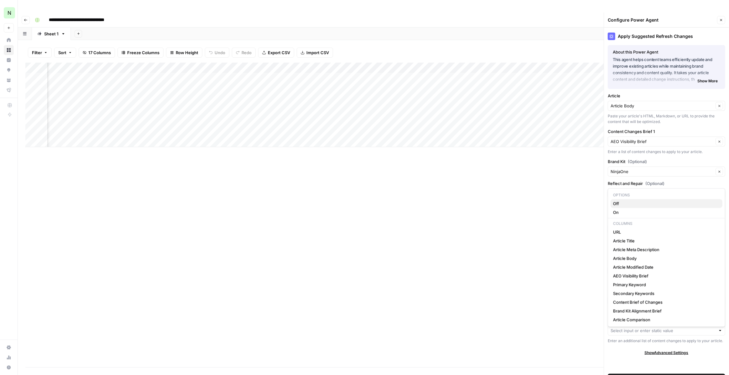
click at [647, 204] on span "Off" at bounding box center [665, 203] width 104 height 6
type input "Off"
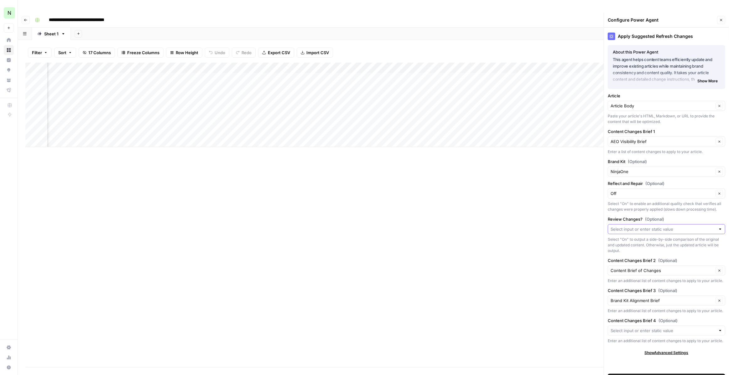
click at [642, 226] on input "Review Changes? (Optional)" at bounding box center [662, 229] width 105 height 6
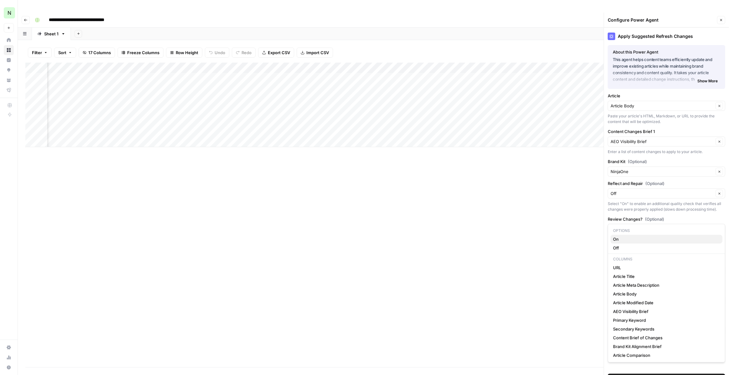
click at [640, 241] on span "On" at bounding box center [665, 239] width 104 height 6
type input "On"
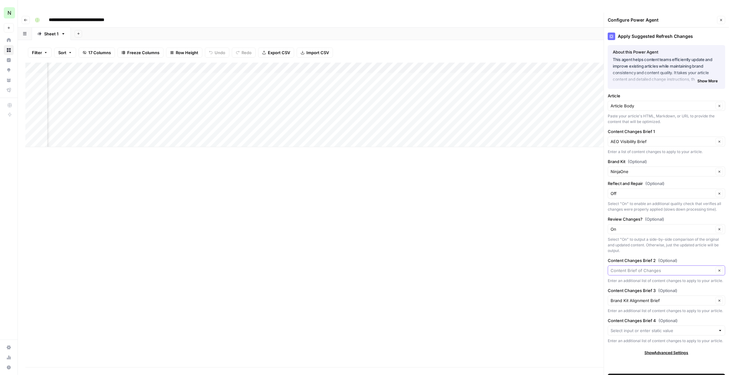
click at [646, 267] on input "Content Changes Brief 2 (Optional)" at bounding box center [661, 270] width 103 height 6
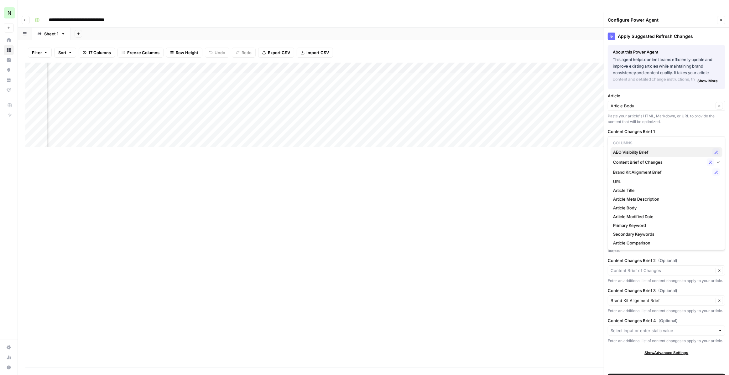
click at [685, 153] on span "AEO Visibility Brief" at bounding box center [661, 152] width 97 height 6
type input "AEO Visibility Brief"
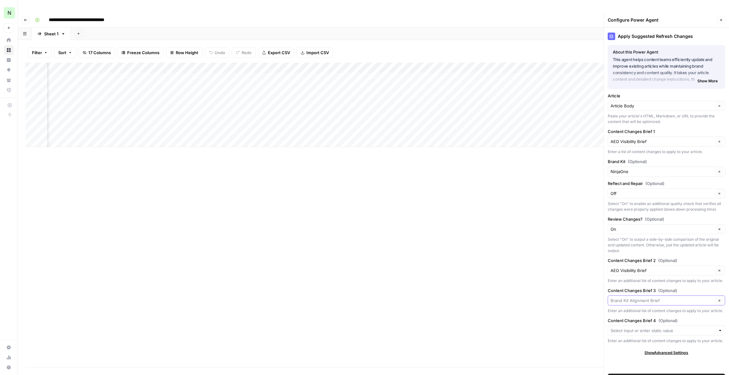
click at [650, 298] on input "Content Changes Brief 3 (Optional)" at bounding box center [661, 301] width 103 height 6
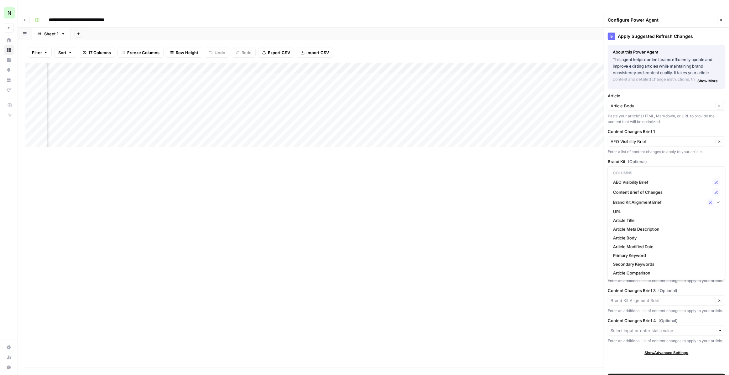
type input "Brand Kit Alignment Brief"
click at [636, 301] on div "Apply Suggested Refresh Changes About this Power Agent This agent helps content…" at bounding box center [666, 208] width 125 height 360
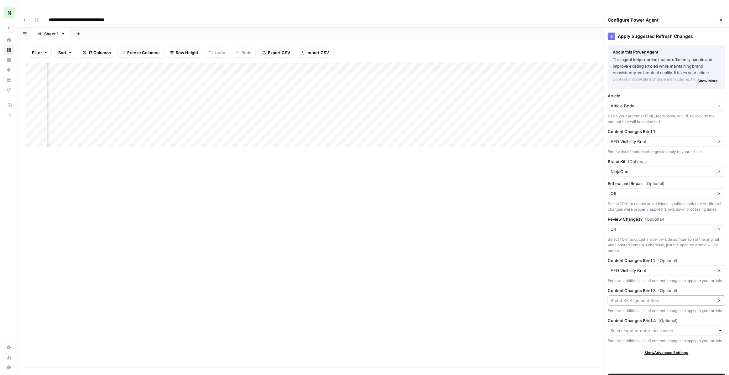
click at [643, 298] on input "Content Changes Brief 3 (Optional)" at bounding box center [661, 301] width 103 height 6
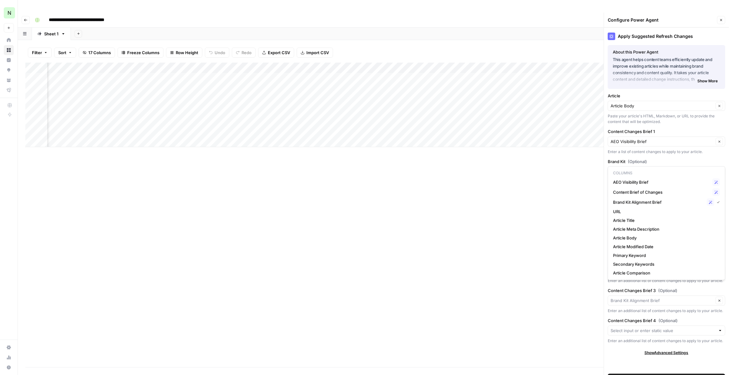
type input "Brand Kit Alignment Brief"
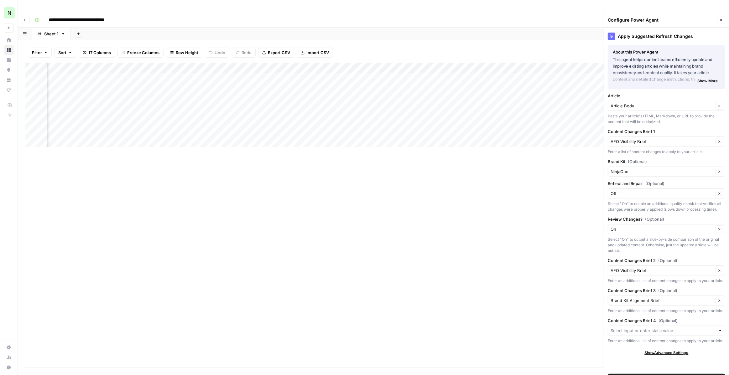
click at [665, 293] on div "Content Changes Brief 3 (Optional) Brand Kit Alignment Brief Clear Enter an add…" at bounding box center [666, 300] width 117 height 26
click at [719, 299] on icon "button" at bounding box center [718, 300] width 3 height 3
click at [718, 299] on icon "button" at bounding box center [718, 300] width 3 height 3
click at [671, 278] on div "Enter an additional list of content changes to apply to your article." at bounding box center [666, 281] width 117 height 6
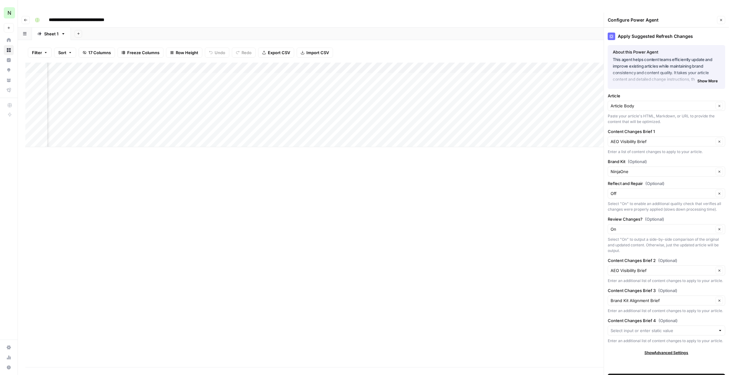
click at [650, 266] on div "AEO Visibility Brief Clear" at bounding box center [666, 271] width 117 height 10
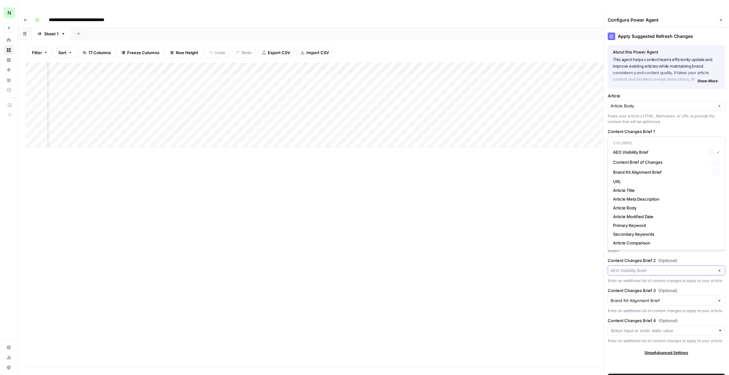
click at [650, 267] on input "Content Changes Brief 2 (Optional)" at bounding box center [661, 270] width 103 height 6
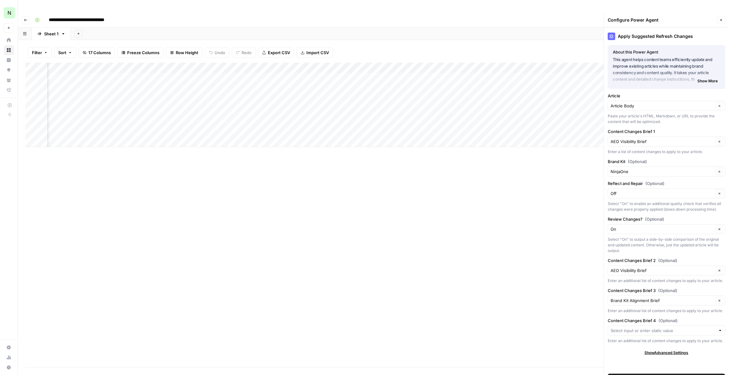
click at [695, 271] on div "Apply Suggested Refresh Changes About this Power Agent This agent helps content…" at bounding box center [666, 208] width 125 height 360
click at [718, 270] on icon "button" at bounding box center [719, 271] width 2 height 2
type input "Content Brief of Changes"
click at [718, 297] on button "Clear" at bounding box center [719, 301] width 8 height 8
click at [708, 328] on input "Content Changes Brief 4 (Optional)" at bounding box center [662, 331] width 105 height 6
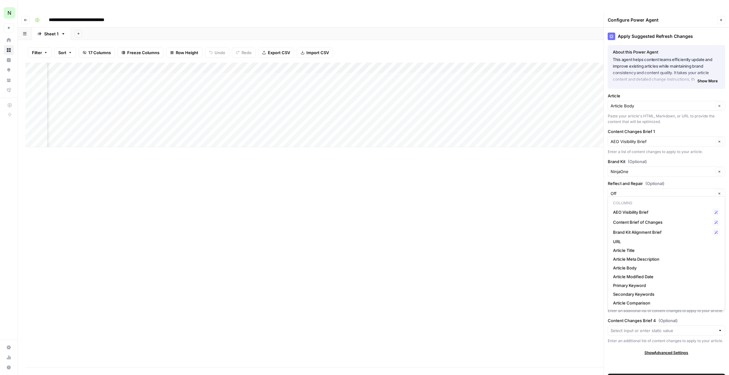
click at [702, 333] on div "Apply Suggested Refresh Changes About this Power Agent This agent helps content…" at bounding box center [666, 208] width 125 height 360
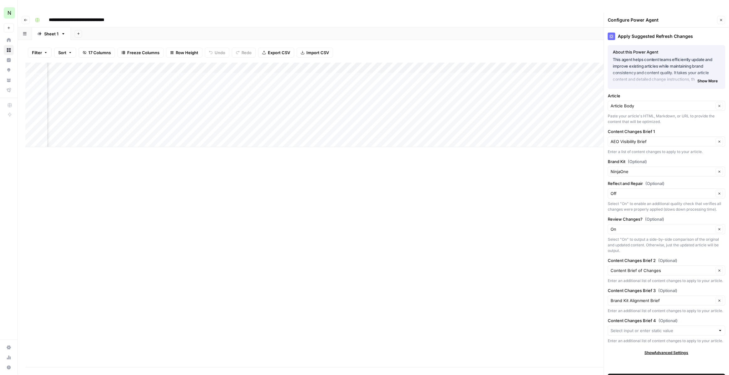
click at [683, 350] on span "Show Advanced Settings" at bounding box center [667, 353] width 44 height 6
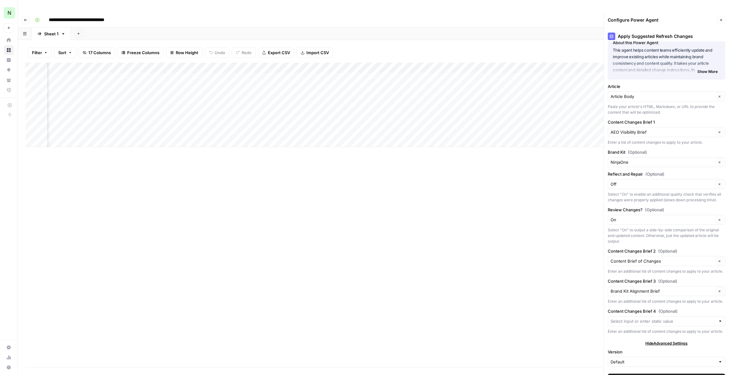
click at [680, 326] on div "Apply Suggested Refresh Changes About this Power Agent This agent helps content…" at bounding box center [666, 208] width 125 height 360
click at [680, 341] on span "Hide Advanced Settings" at bounding box center [666, 344] width 42 height 6
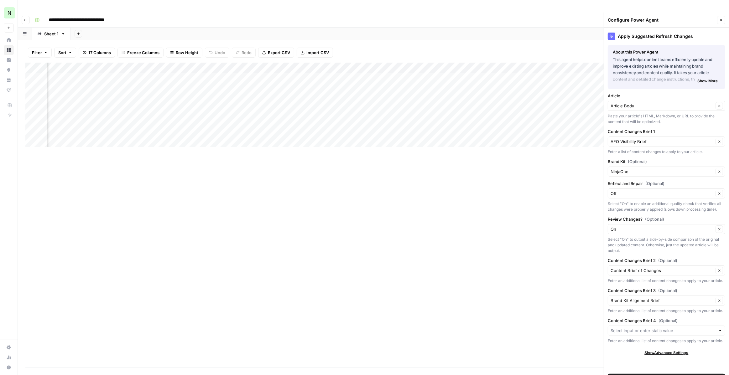
click at [673, 344] on div "Apply Suggested Refresh Changes About this Power Agent This agent helps content…" at bounding box center [666, 208] width 125 height 360
click at [673, 350] on span "Show Advanced Settings" at bounding box center [667, 353] width 44 height 6
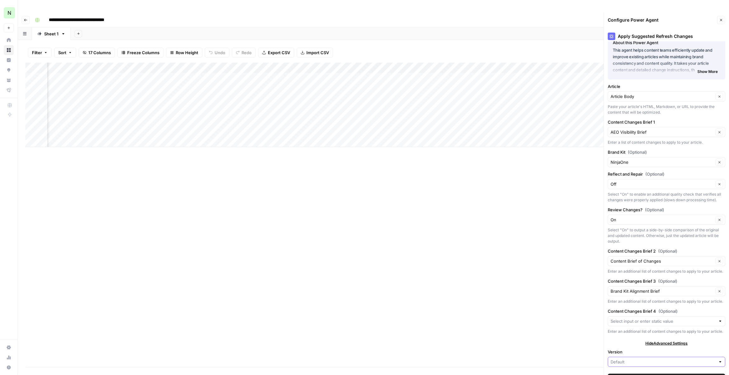
click at [668, 359] on input "Version" at bounding box center [662, 362] width 105 height 6
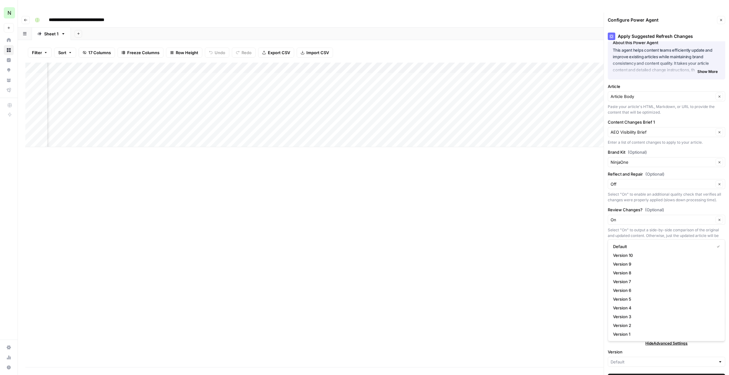
type input "Default"
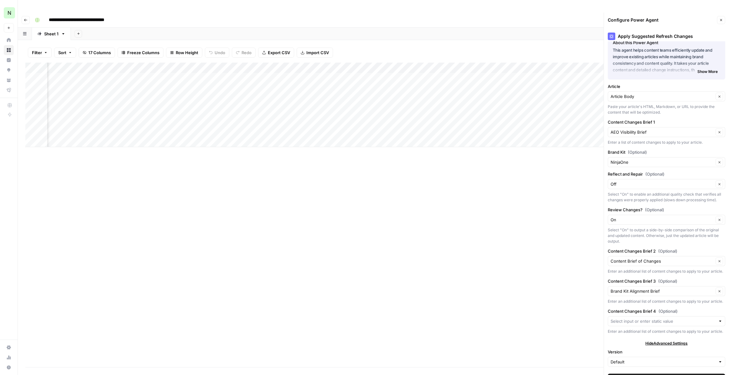
click at [584, 329] on div "Add Column" at bounding box center [373, 215] width 696 height 305
click at [668, 288] on input "Content Changes Brief 3 (Optional)" at bounding box center [661, 291] width 103 height 6
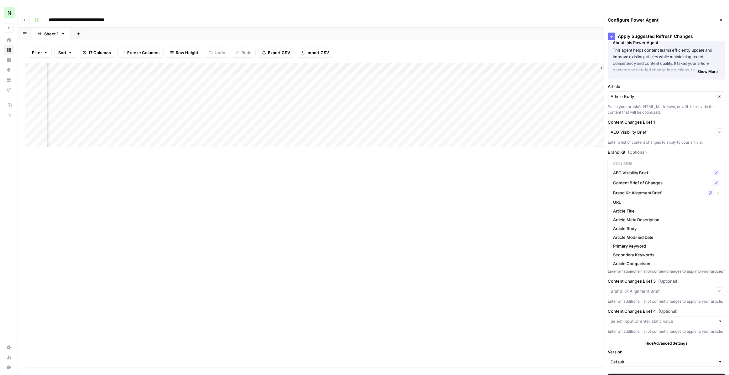
type input "Brand Kit Alignment Brief"
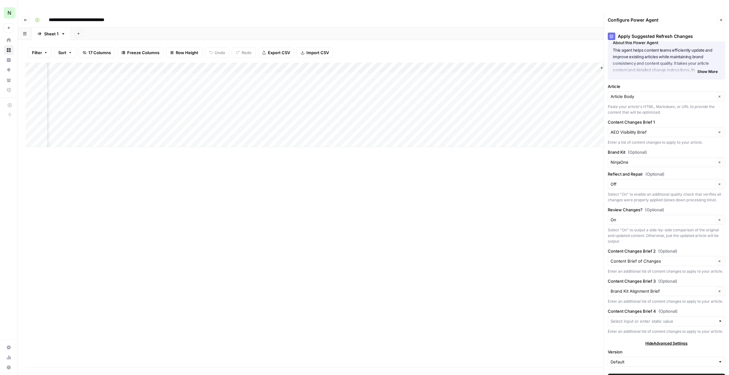
click at [676, 299] on div "Enter an additional list of content changes to apply to your article." at bounding box center [666, 302] width 117 height 6
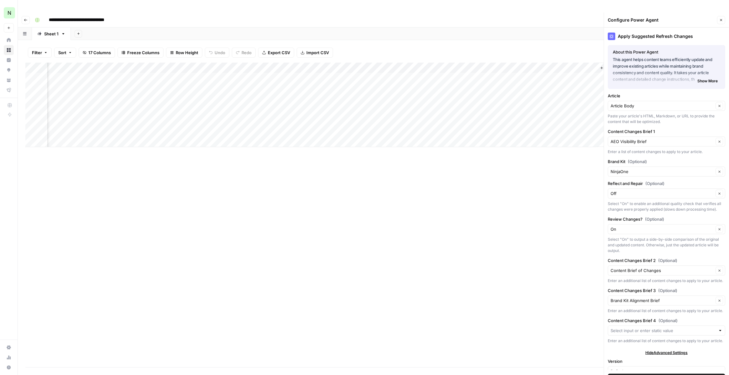
click at [654, 149] on div "Enter a list of content changes to apply to your article." at bounding box center [666, 152] width 117 height 6
click at [663, 138] on input "Content Changes Brief 1" at bounding box center [661, 141] width 103 height 6
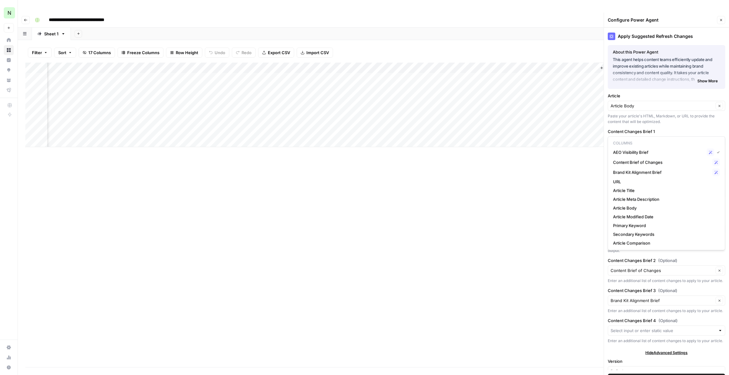
type input "AEO Visibility Brief"
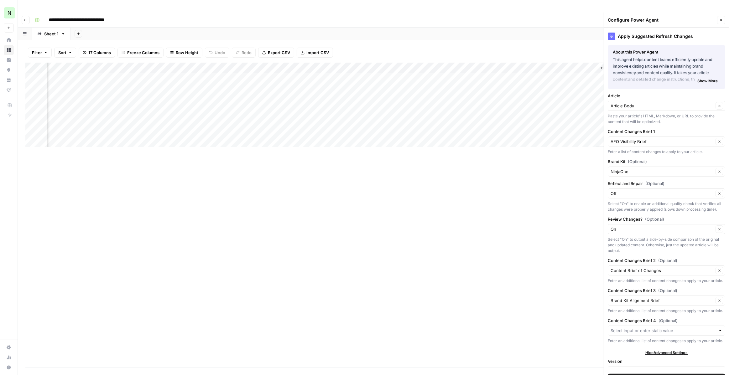
click at [669, 128] on label "Content Changes Brief 1" at bounding box center [666, 131] width 117 height 6
click at [669, 138] on input "AEO Visibility Brief" at bounding box center [661, 141] width 103 height 6
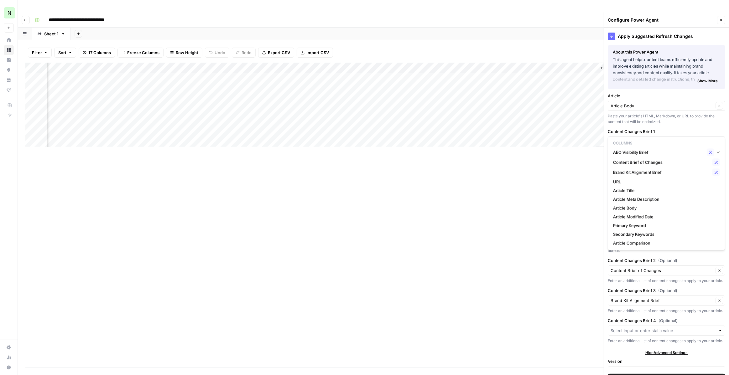
type input "AEO Visibility Brief"
click at [674, 113] on div "Paste your article's HTML, Markdown, or URL to provide the content that will be…" at bounding box center [666, 118] width 117 height 11
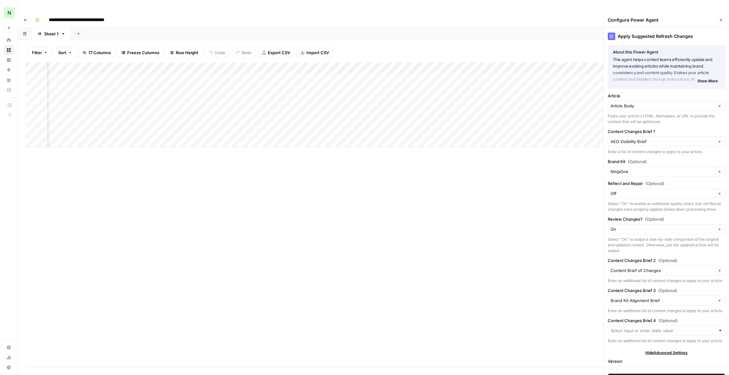
scroll to position [0, 0]
click at [322, 66] on div "Add Column" at bounding box center [373, 105] width 696 height 85
click at [322, 66] on body "**********" at bounding box center [364, 187] width 729 height 375
click at [313, 189] on div "Add Column" at bounding box center [194, 215] width 339 height 305
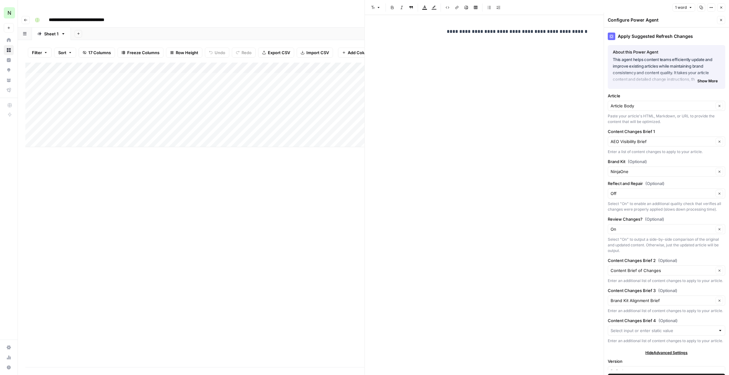
click at [717, 16] on button "Close" at bounding box center [721, 20] width 8 height 8
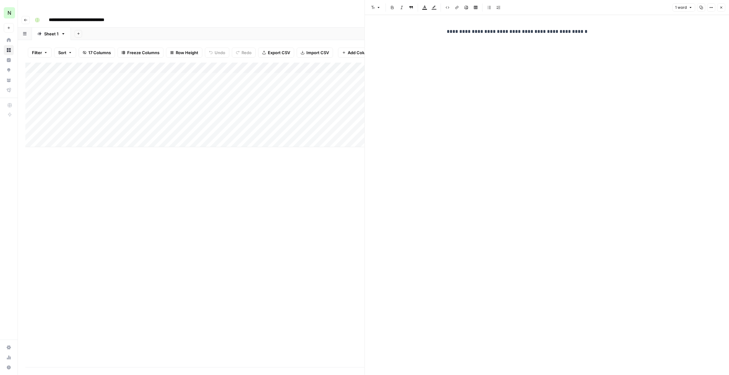
click at [505, 30] on p "**********" at bounding box center [547, 32] width 200 height 8
click at [505, 31] on p "**********" at bounding box center [547, 32] width 200 height 8
click at [208, 117] on div "Add Column" at bounding box center [194, 105] width 339 height 85
click at [156, 64] on div "Add Column" at bounding box center [194, 105] width 339 height 85
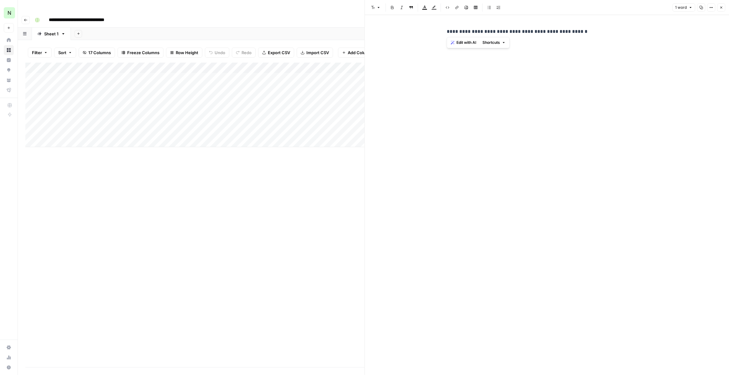
click at [209, 67] on div "Add Column" at bounding box center [194, 105] width 339 height 85
click at [256, 101] on div "Add Column" at bounding box center [194, 105] width 339 height 85
click at [257, 66] on div "Add Column" at bounding box center [194, 105] width 339 height 85
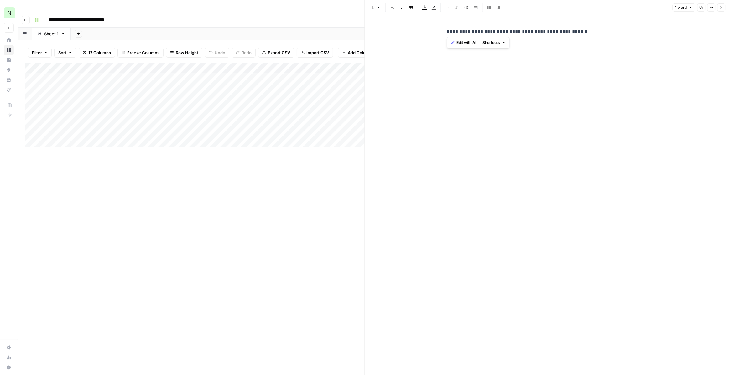
click at [254, 97] on div "Add Column" at bounding box center [194, 105] width 339 height 85
click at [309, 68] on div "Add Column" at bounding box center [194, 105] width 339 height 85
click at [277, 81] on div "Add Column" at bounding box center [194, 105] width 339 height 85
click at [81, 66] on div "Add Column" at bounding box center [194, 105] width 339 height 85
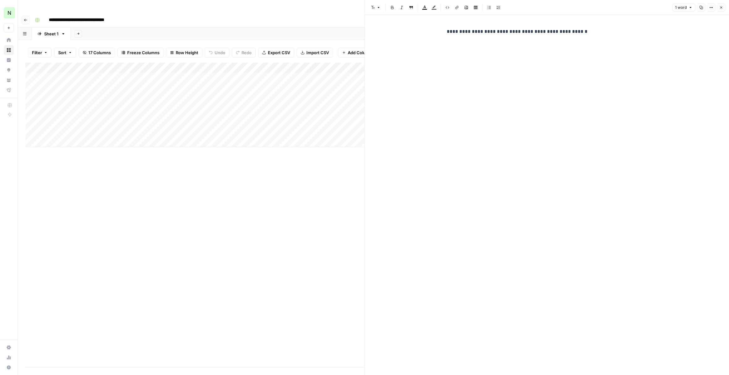
click at [81, 66] on div "Add Column" at bounding box center [194, 105] width 339 height 85
click at [224, 91] on div "Add Column" at bounding box center [194, 105] width 339 height 85
click at [720, 8] on icon "button" at bounding box center [721, 8] width 4 height 4
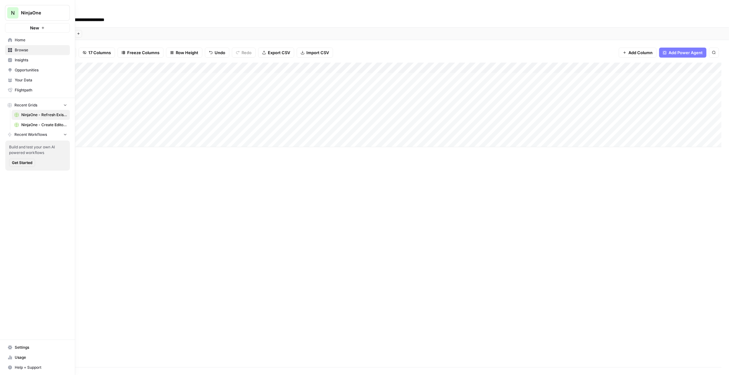
click at [63, 116] on span "NinjaOne - Refresh Existing Content" at bounding box center [44, 115] width 46 height 6
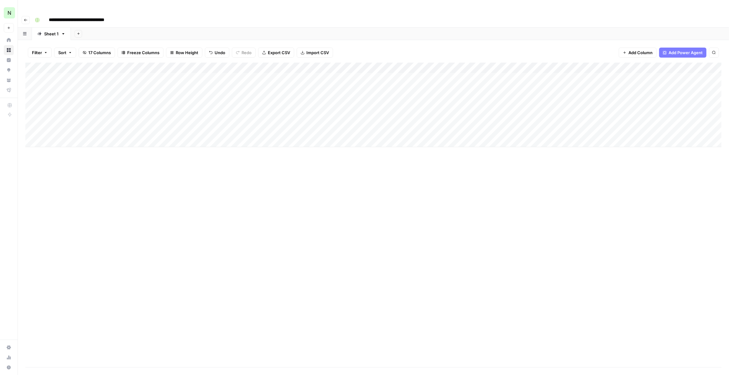
click at [366, 43] on div "Filter Sort 17 Columns Freeze Columns Row Height Undo Redo Export CSV Import CS…" at bounding box center [373, 53] width 696 height 20
click at [62, 32] on icon "button" at bounding box center [63, 34] width 4 height 4
click at [125, 43] on div "Filter Sort 17 Columns Freeze Columns Row Height Undo Redo Export CSV Import CS…" at bounding box center [373, 53] width 696 height 20
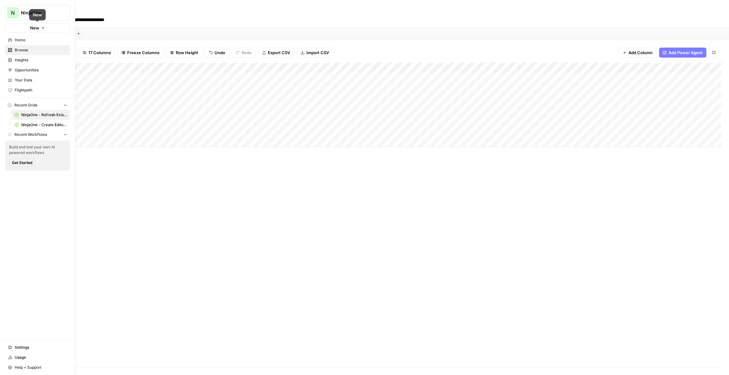
click at [23, 26] on button "New" at bounding box center [37, 27] width 65 height 9
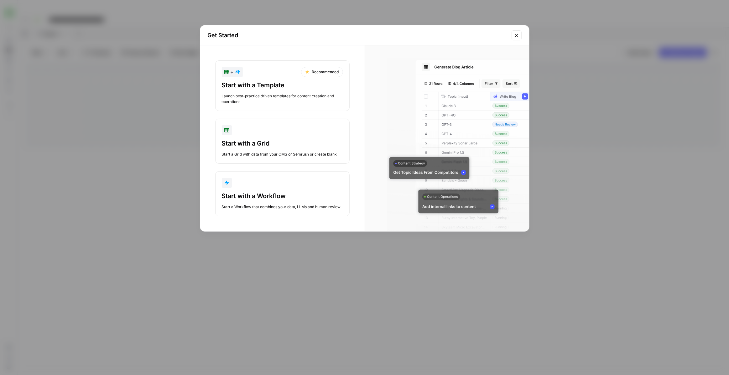
click at [298, 98] on div "Launch best-practice driven templates for content creation and operations" at bounding box center [282, 98] width 121 height 11
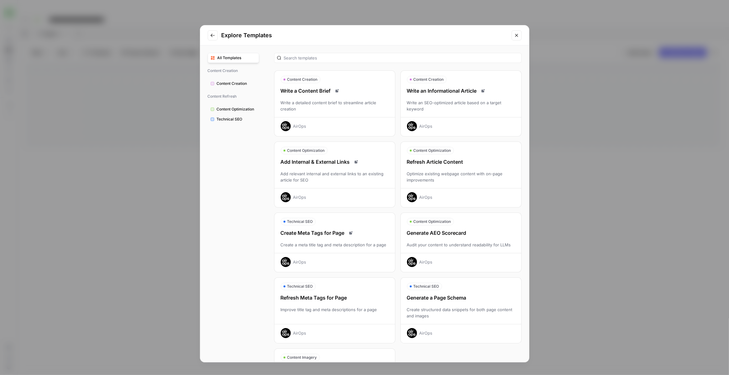
click at [453, 173] on div "Optimize existing webpage content with on-page improvements" at bounding box center [461, 177] width 121 height 13
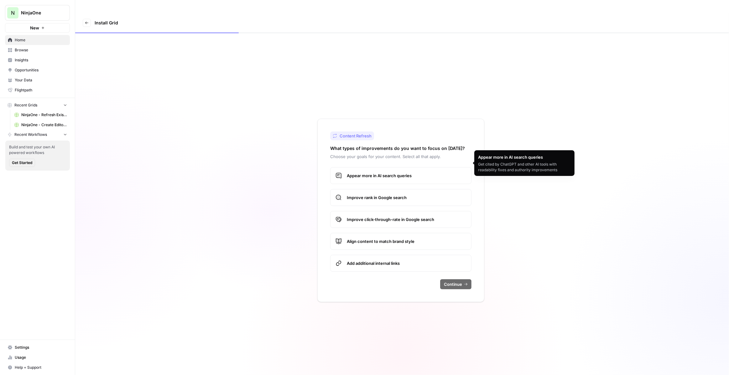
click at [398, 173] on span "Appear more in AI search queries" at bounding box center [406, 176] width 119 height 6
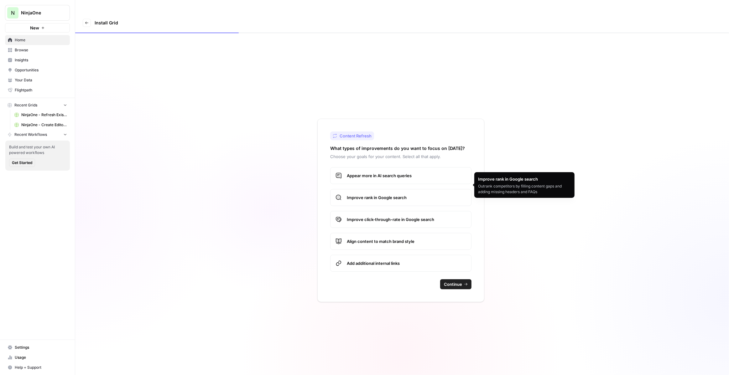
click at [398, 194] on span "Improve rank in Google search" at bounding box center [406, 197] width 119 height 6
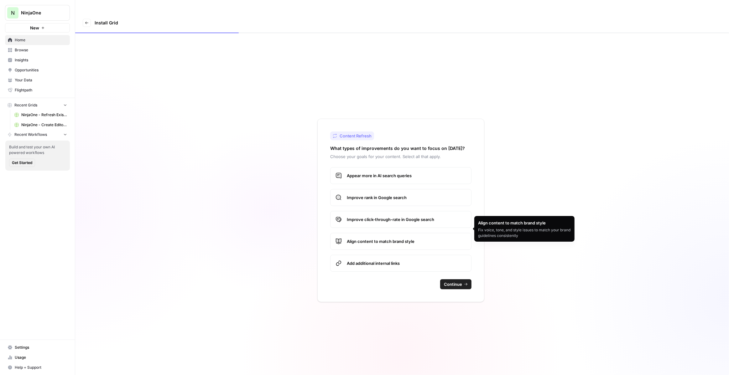
click at [406, 238] on span "Align content to match brand style" at bounding box center [406, 241] width 119 height 6
click at [459, 281] on span "Continue" at bounding box center [453, 284] width 18 height 6
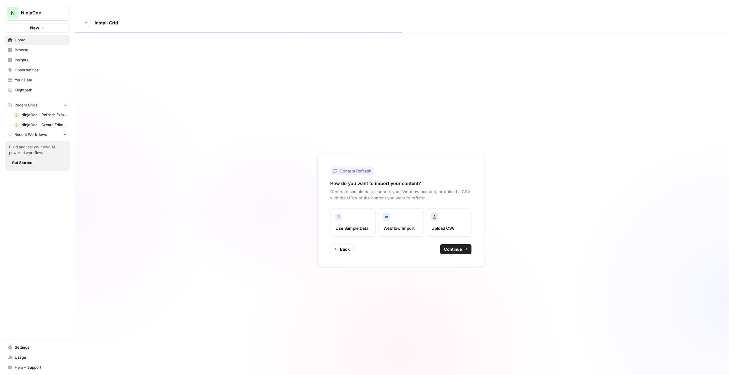
click at [453, 244] on button "Continue" at bounding box center [455, 249] width 31 height 10
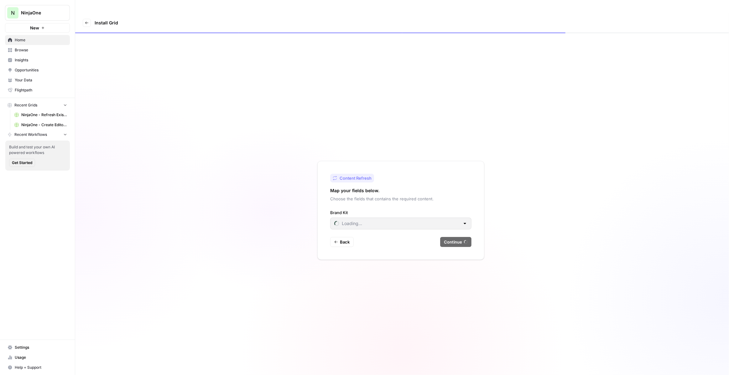
type input "NinjaOne"
click at [450, 239] on span "Continue" at bounding box center [453, 242] width 18 height 6
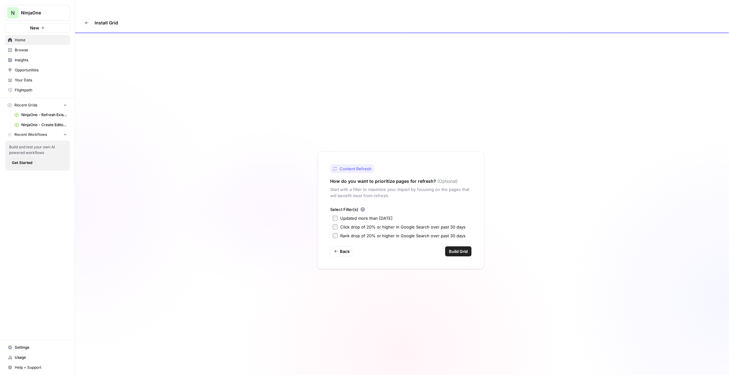
click at [457, 248] on span "Build Grid" at bounding box center [458, 251] width 19 height 6
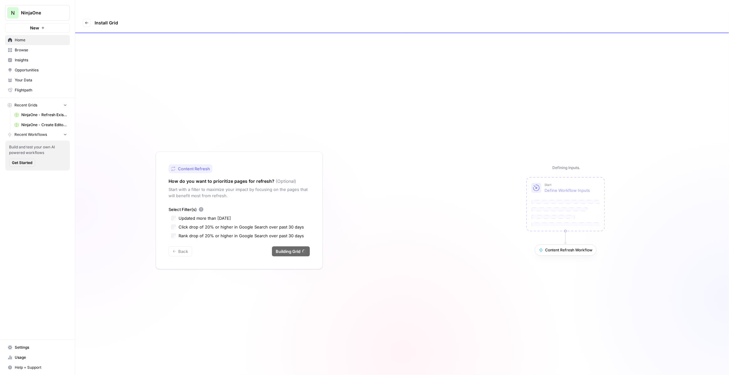
click at [36, 52] on span "Browse" at bounding box center [41, 50] width 52 height 6
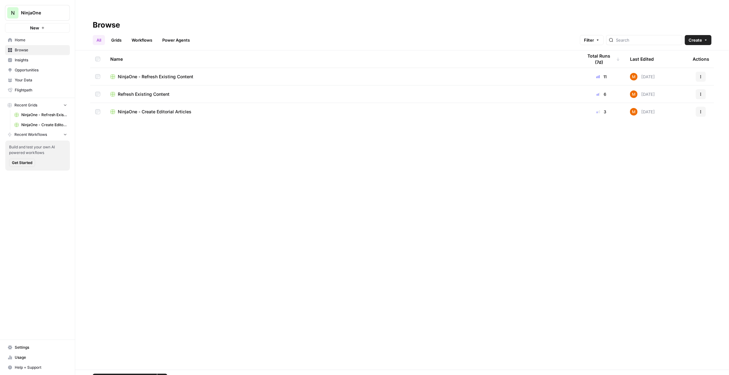
click at [700, 72] on button "Actions" at bounding box center [701, 77] width 10 height 10
click at [665, 115] on span "Delete" at bounding box center [673, 116] width 50 height 6
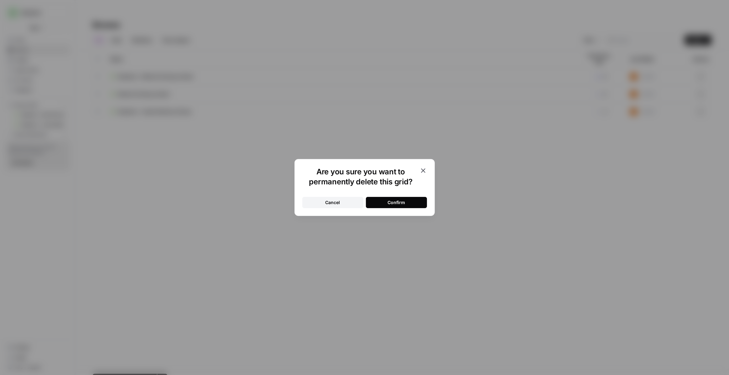
click at [411, 202] on button "Confirm" at bounding box center [396, 202] width 61 height 11
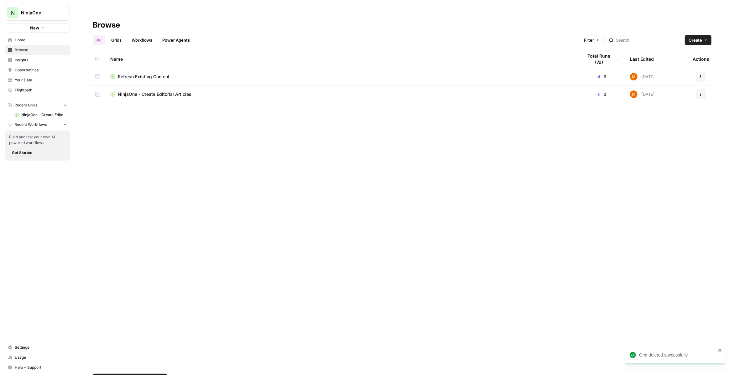
click at [176, 74] on div "Refresh Existing Content" at bounding box center [341, 77] width 463 height 6
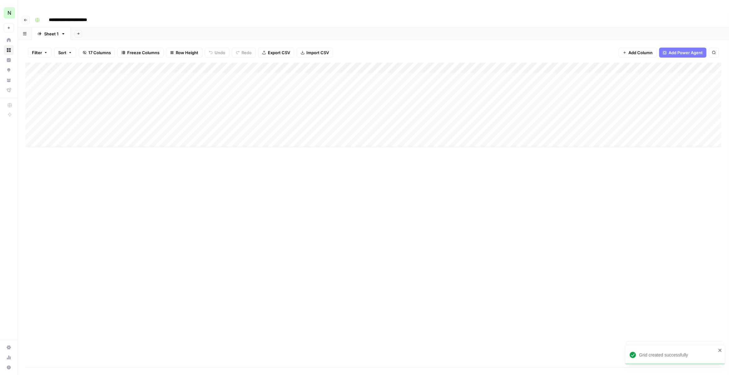
click at [77, 15] on input "**********" at bounding box center [75, 20] width 58 height 10
click at [177, 120] on div "Add Column" at bounding box center [373, 105] width 696 height 85
click at [175, 107] on div "Add Column" at bounding box center [373, 105] width 696 height 85
click at [174, 97] on div "Add Column" at bounding box center [373, 105] width 696 height 85
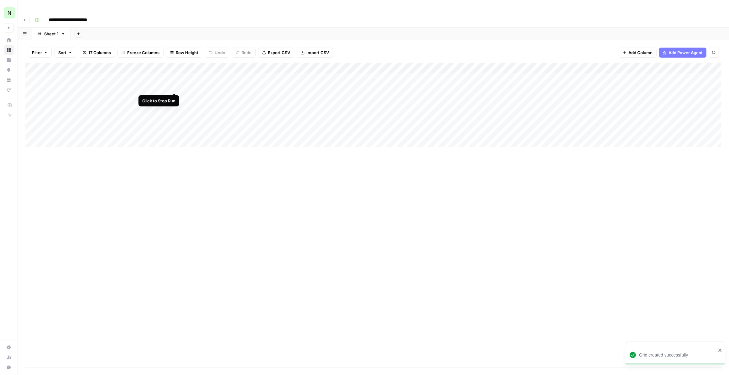
click at [174, 86] on div "Add Column" at bounding box center [373, 105] width 696 height 85
click at [174, 76] on div "Add Column" at bounding box center [373, 105] width 696 height 85
click at [81, 15] on input "**********" at bounding box center [75, 20] width 58 height 10
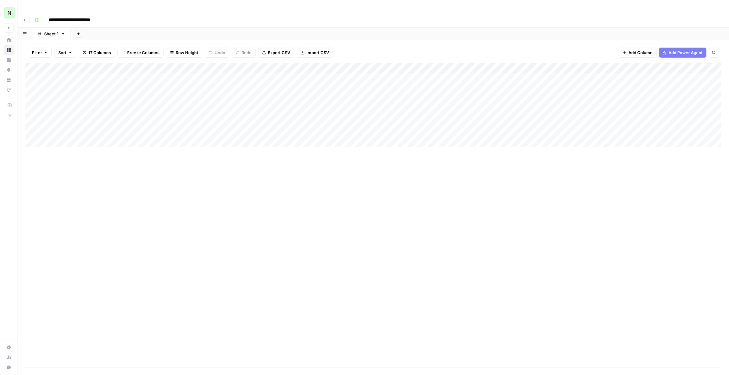
type input "**********"
click at [69, 152] on div "Add Column" at bounding box center [373, 215] width 696 height 305
click at [452, 64] on div "Add Column" at bounding box center [373, 105] width 696 height 85
click at [163, 66] on div "Add Column" at bounding box center [373, 105] width 696 height 85
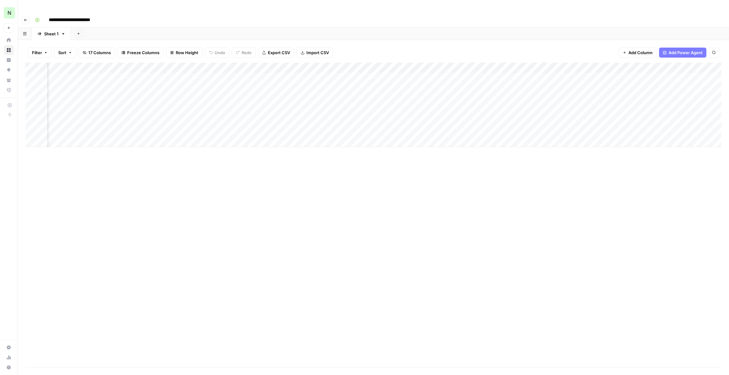
click at [163, 66] on div "Add Column" at bounding box center [373, 105] width 696 height 85
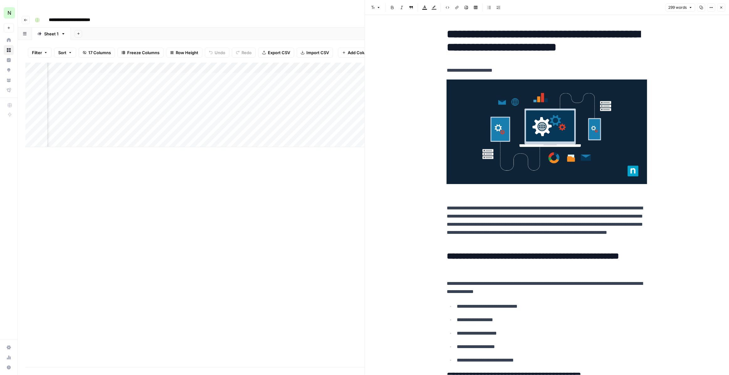
click at [722, 10] on button "Close" at bounding box center [721, 7] width 8 height 8
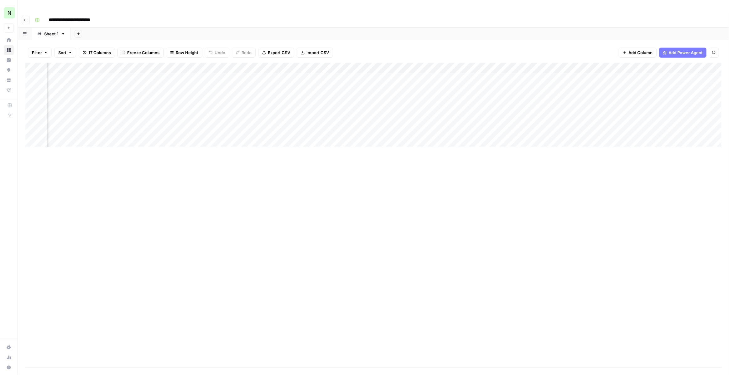
scroll to position [0, 179]
click at [431, 65] on div "Add Column" at bounding box center [373, 105] width 696 height 85
click at [524, 65] on div "Add Column" at bounding box center [373, 105] width 696 height 85
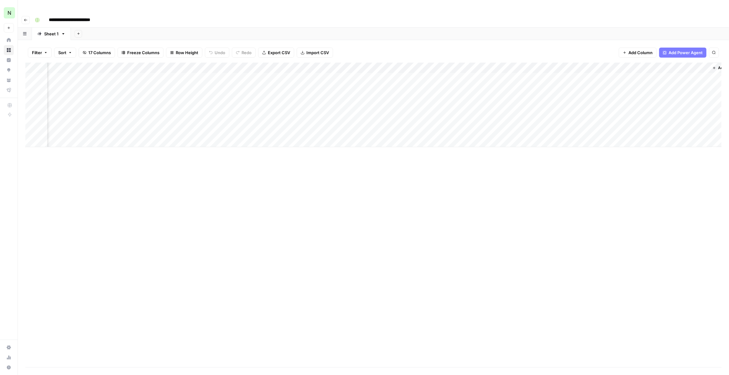
scroll to position [0, 546]
click at [329, 66] on div "Add Column" at bounding box center [373, 105] width 696 height 85
click at [582, 64] on div "Add Column" at bounding box center [373, 105] width 696 height 85
click at [674, 66] on div "Add Column" at bounding box center [373, 105] width 696 height 85
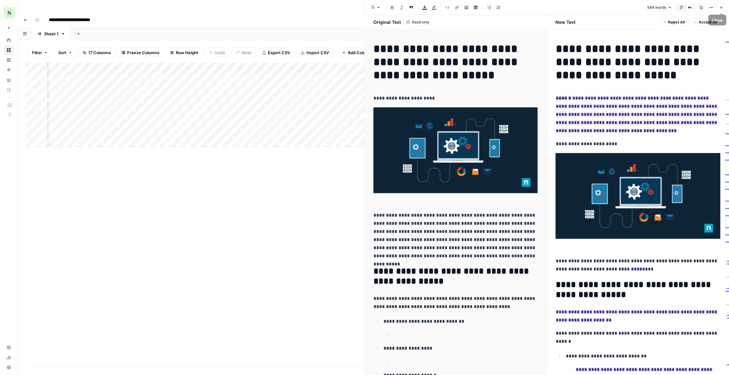
click at [722, 8] on icon "button" at bounding box center [721, 8] width 4 height 4
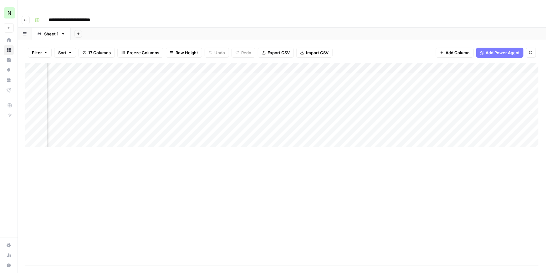
scroll to position [0, 556]
